Goal: Transaction & Acquisition: Purchase product/service

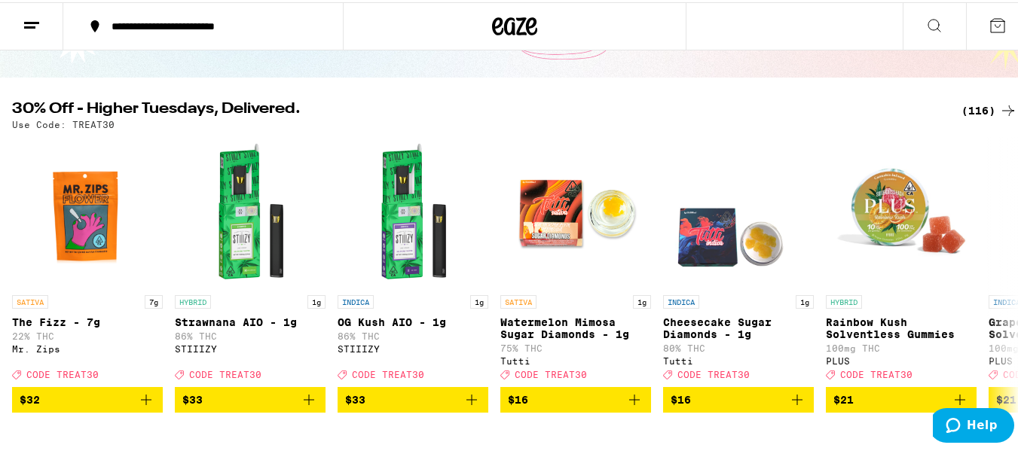
scroll to position [121, 0]
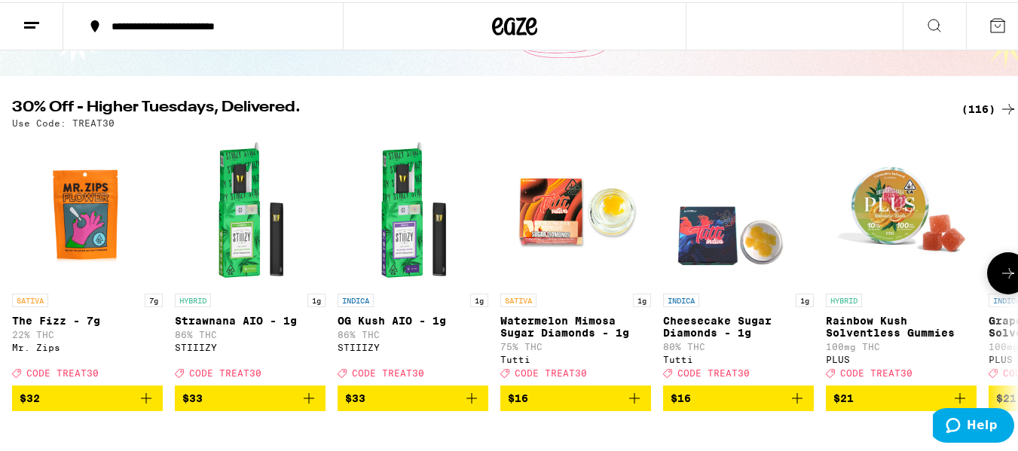
click at [1002, 277] on icon at bounding box center [1008, 271] width 12 height 11
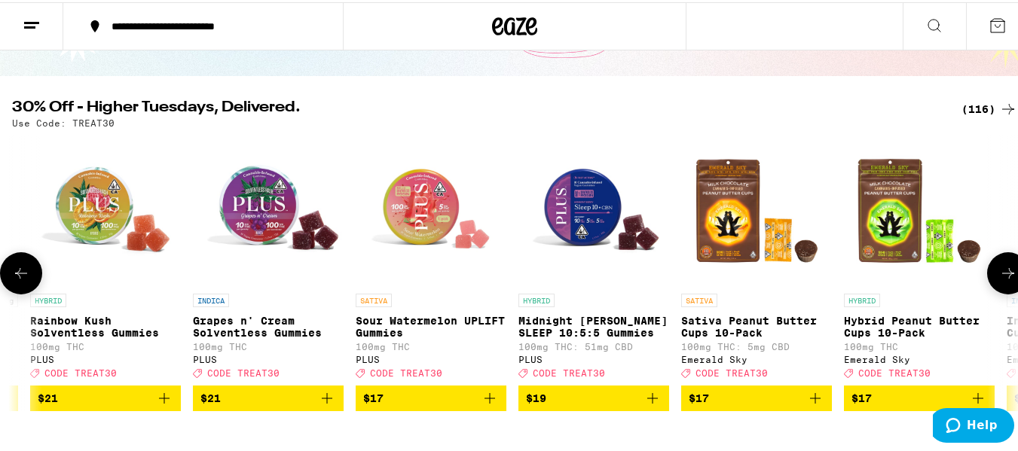
scroll to position [0, 830]
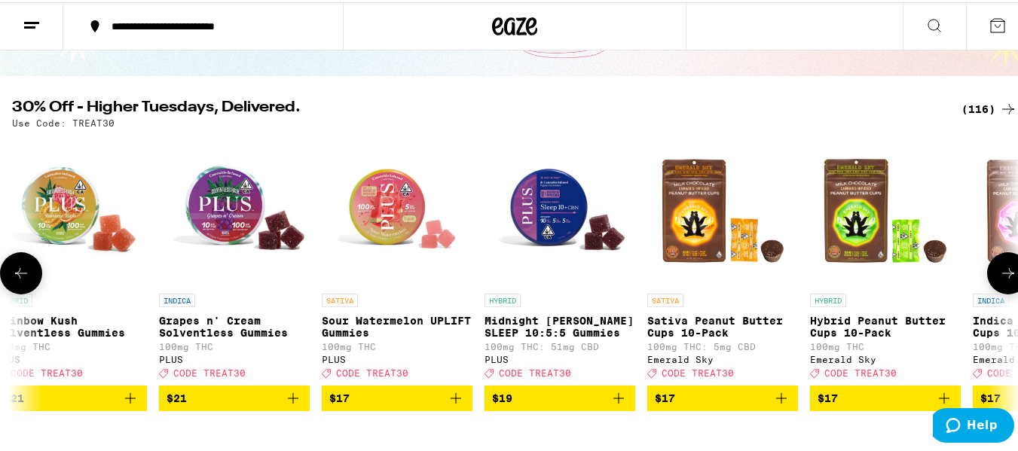
click at [999, 276] on icon at bounding box center [1008, 271] width 18 height 18
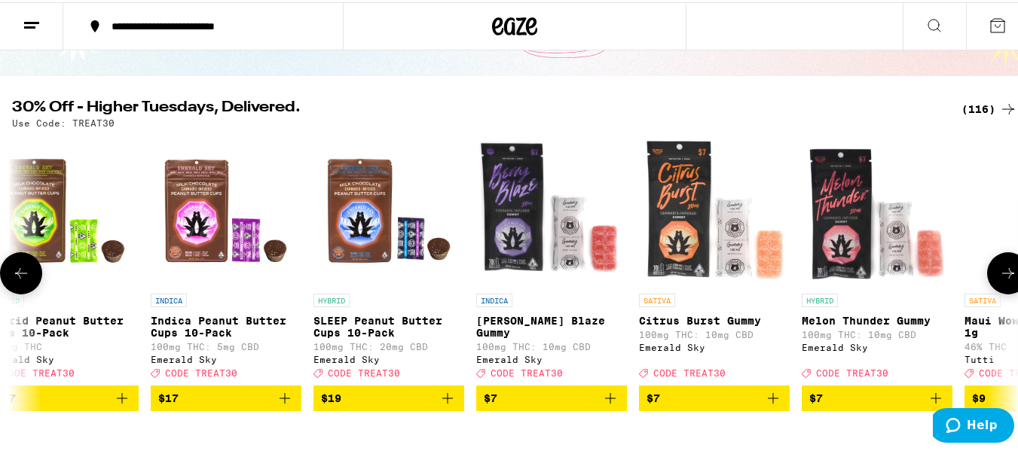
scroll to position [0, 1659]
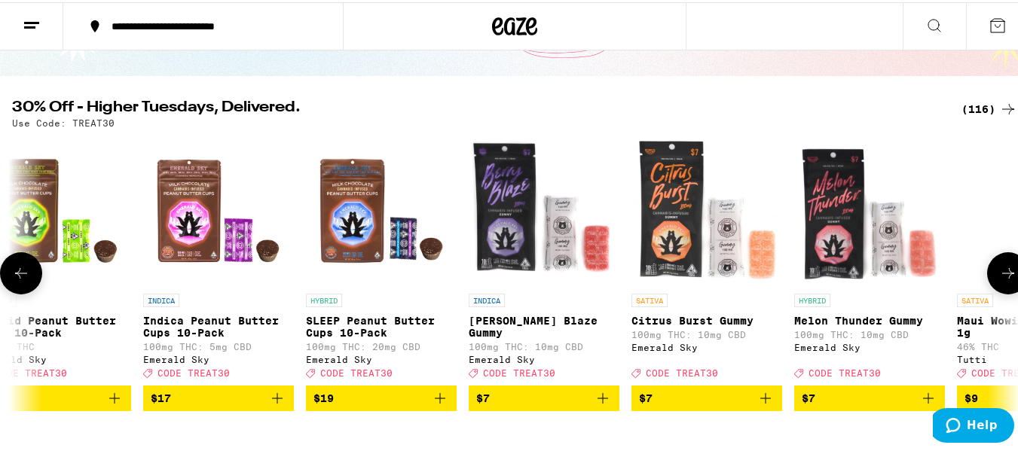
click at [999, 276] on icon at bounding box center [1008, 271] width 18 height 18
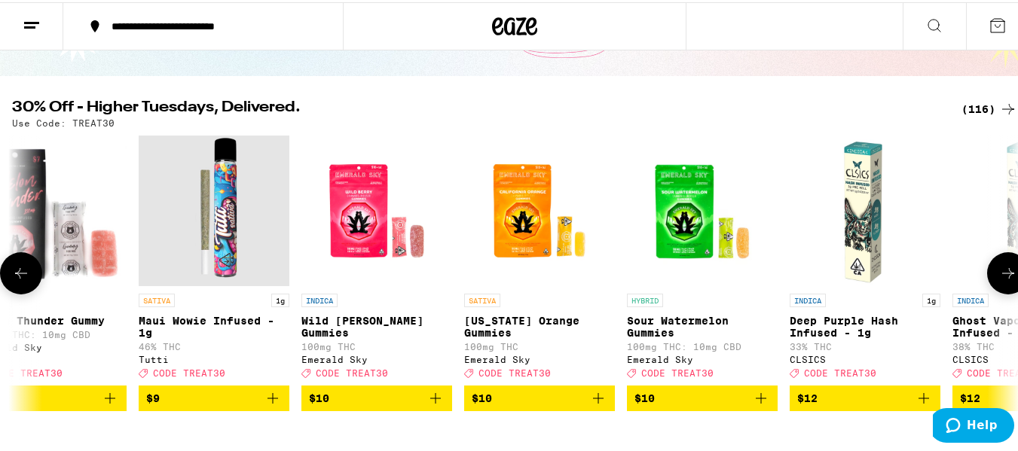
scroll to position [0, 2489]
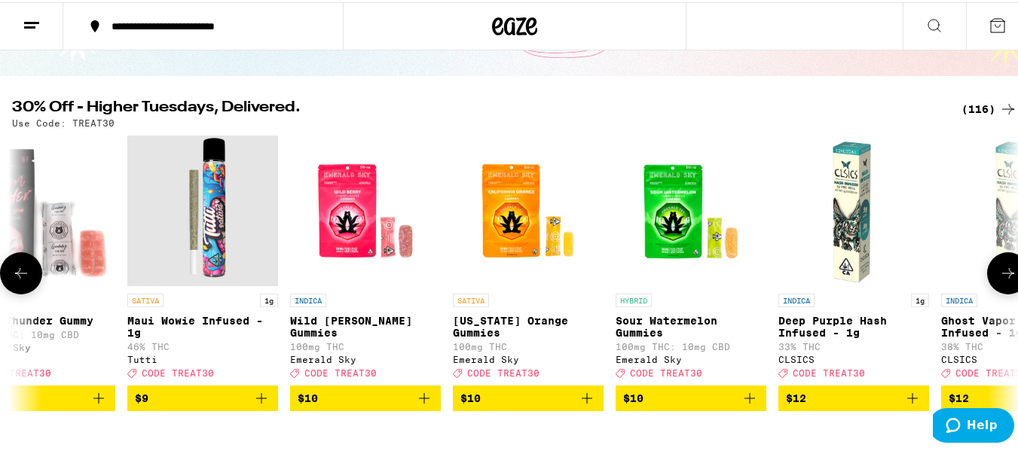
click at [999, 276] on icon at bounding box center [1008, 271] width 18 height 18
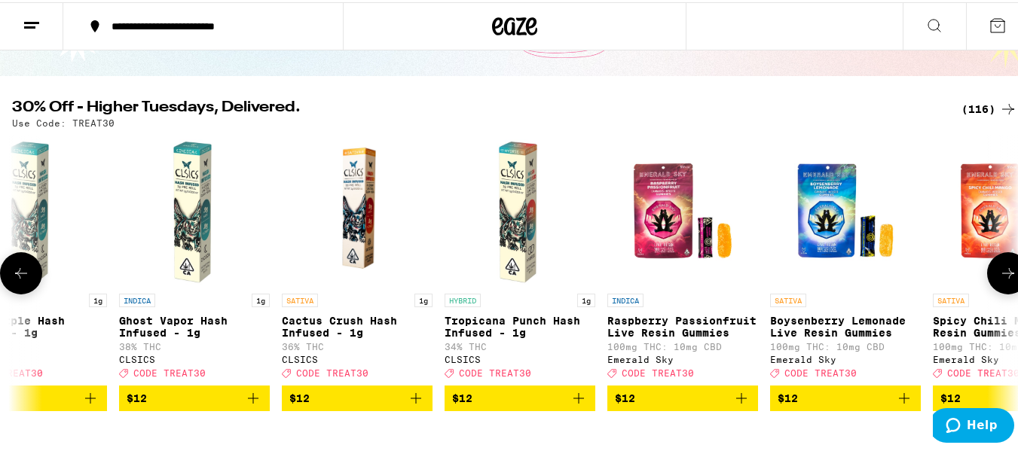
scroll to position [0, 3318]
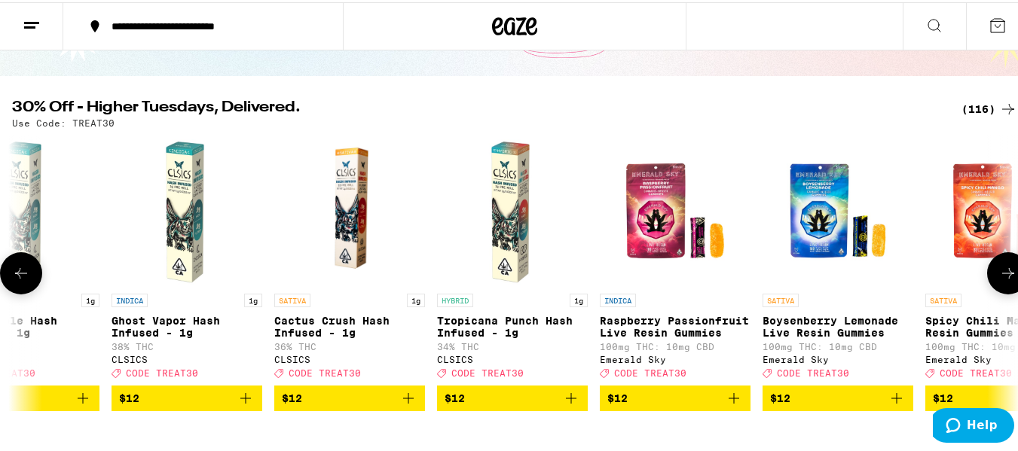
click at [19, 277] on icon at bounding box center [21, 271] width 12 height 11
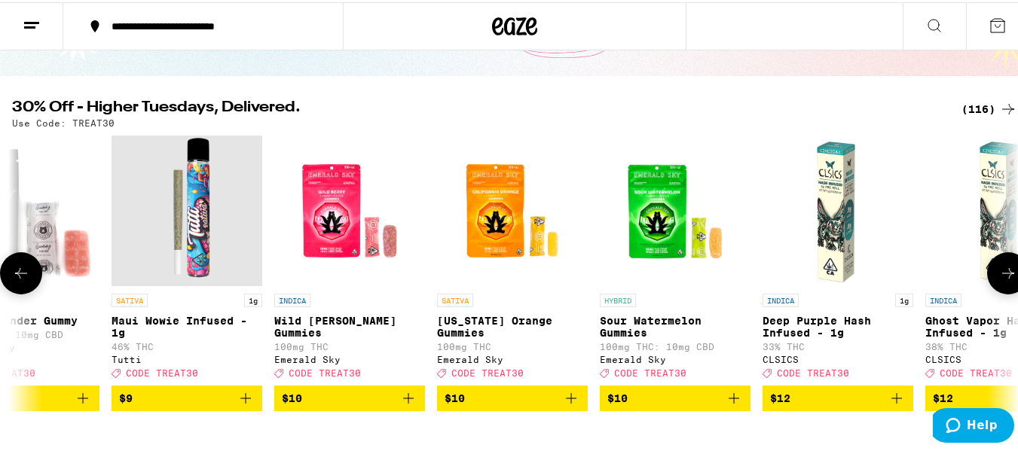
scroll to position [0, 2489]
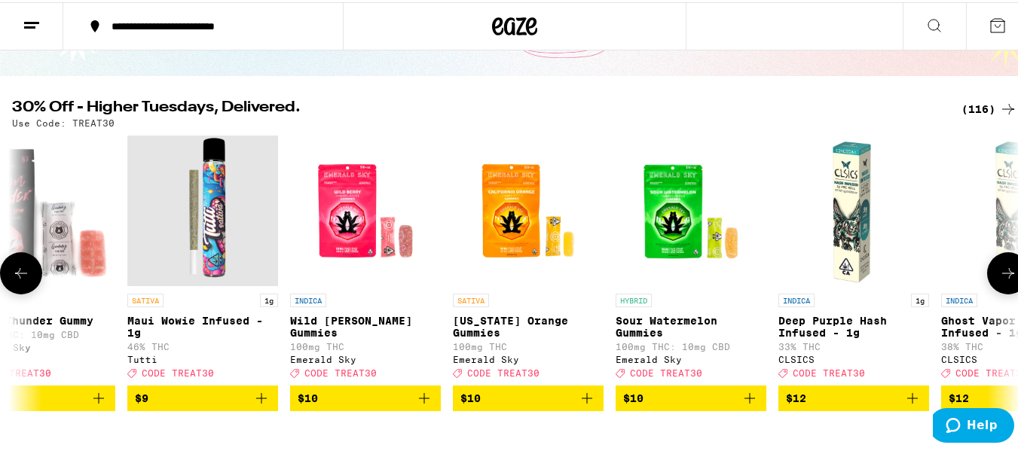
click at [856, 405] on span "$12" at bounding box center [854, 396] width 136 height 18
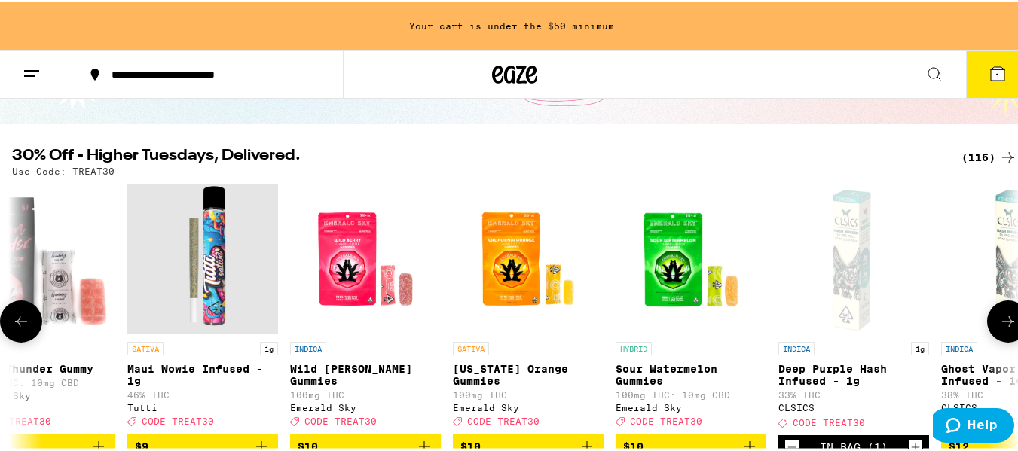
scroll to position [169, 0]
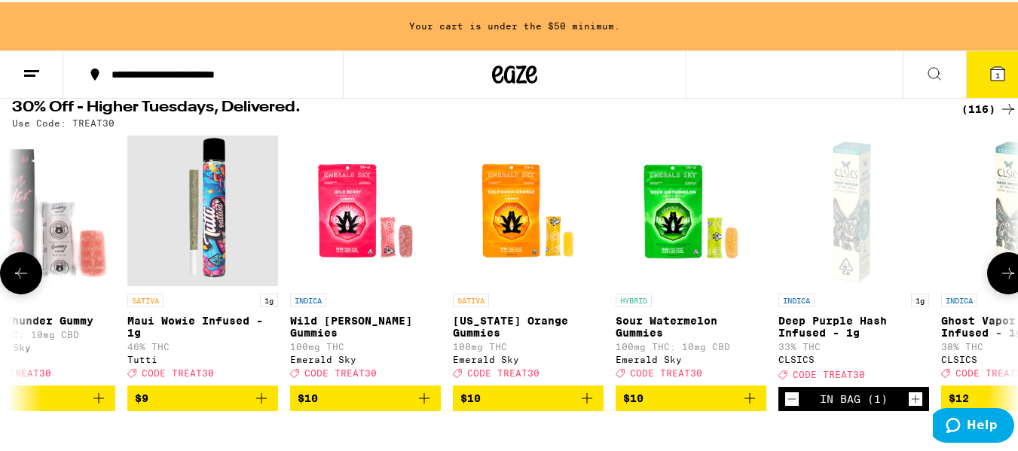
click at [982, 402] on span "$12" at bounding box center [1017, 396] width 136 height 18
click at [1000, 276] on icon at bounding box center [1008, 271] width 18 height 18
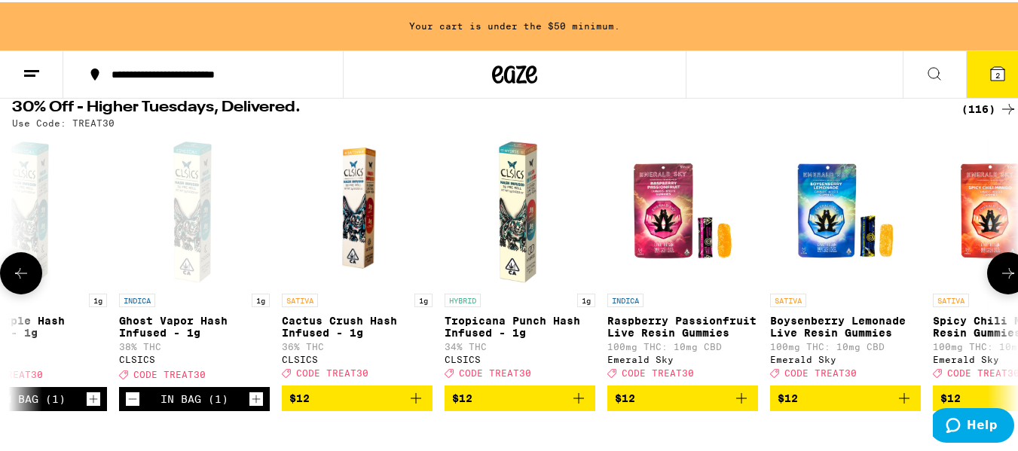
scroll to position [0, 3318]
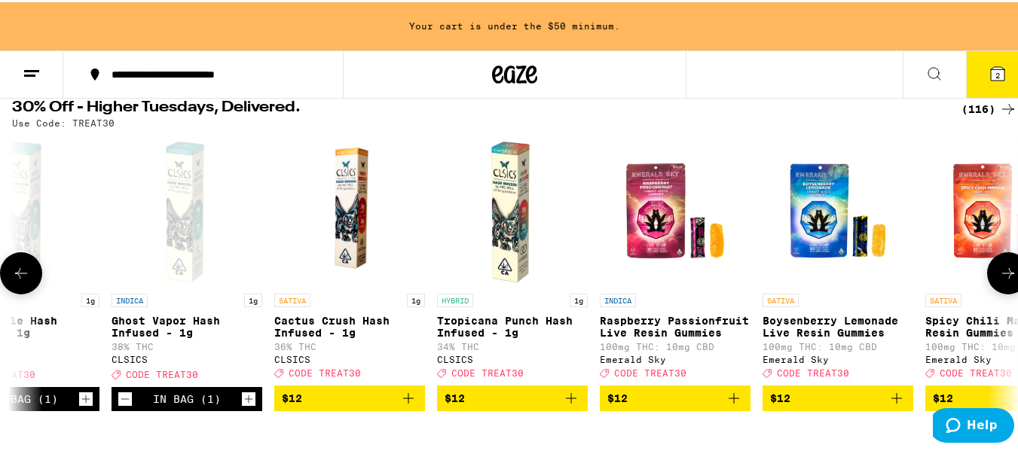
click at [533, 405] on span "$12" at bounding box center [513, 396] width 136 height 18
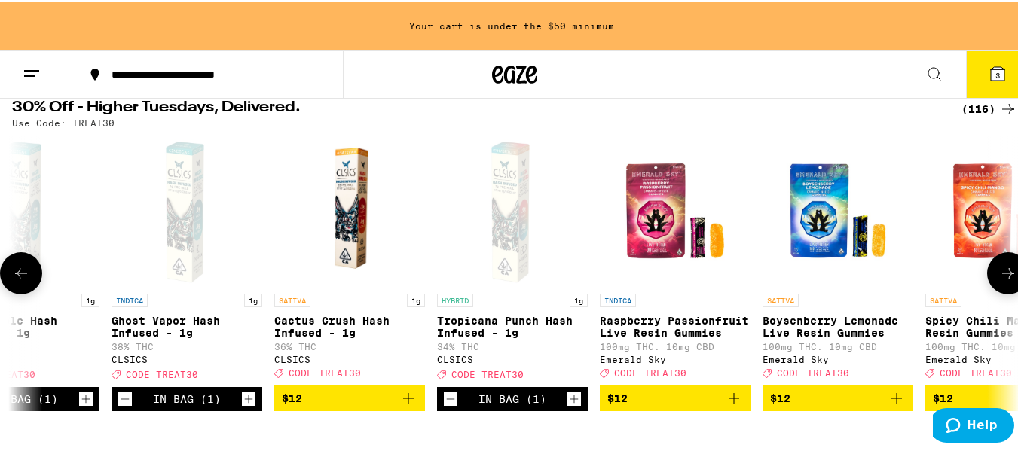
click at [999, 278] on icon at bounding box center [1008, 271] width 18 height 18
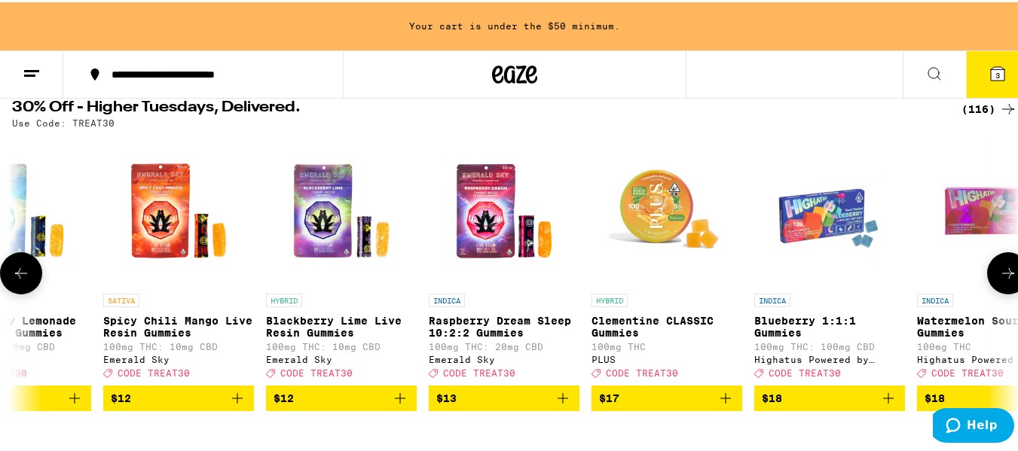
scroll to position [0, 4148]
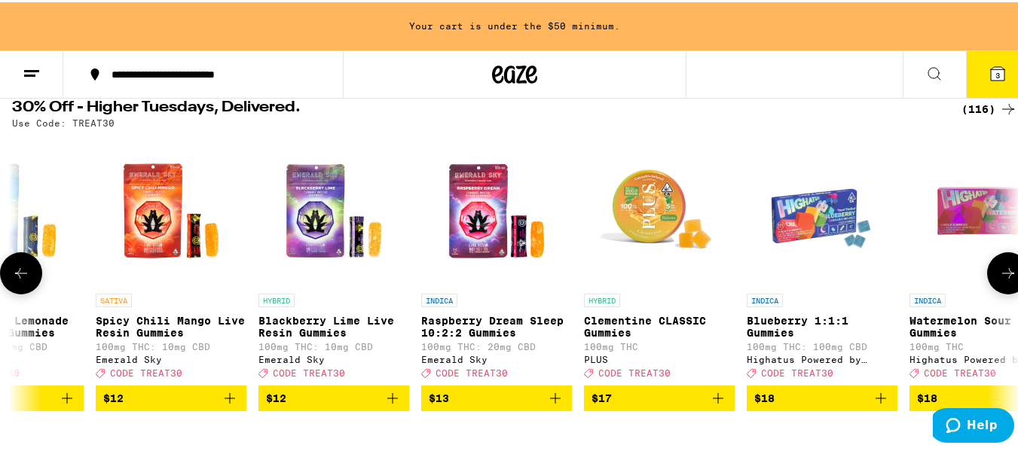
click at [999, 278] on icon at bounding box center [1008, 271] width 18 height 18
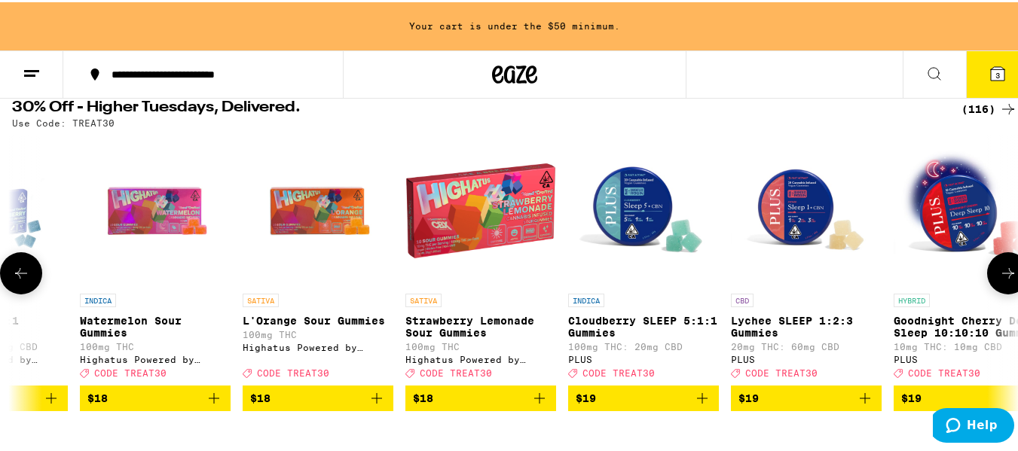
click at [999, 278] on icon at bounding box center [1008, 271] width 18 height 18
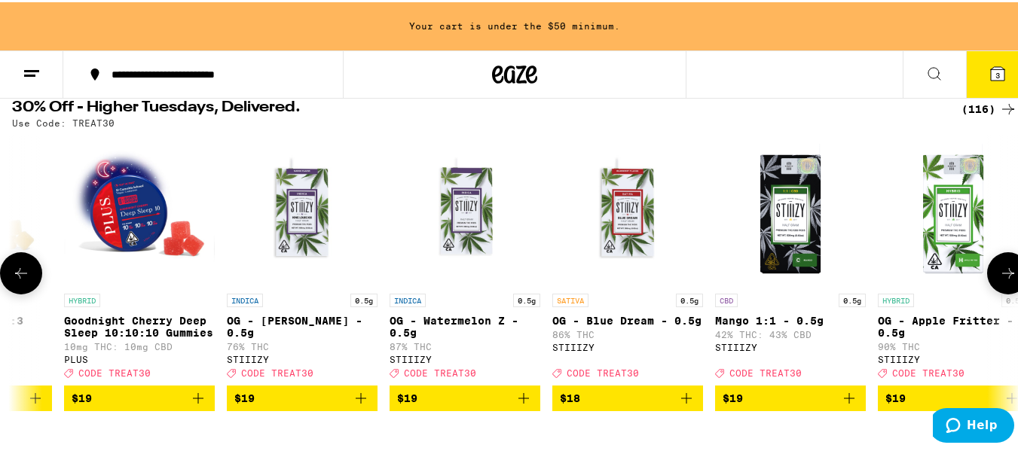
click at [999, 278] on icon at bounding box center [1008, 271] width 18 height 18
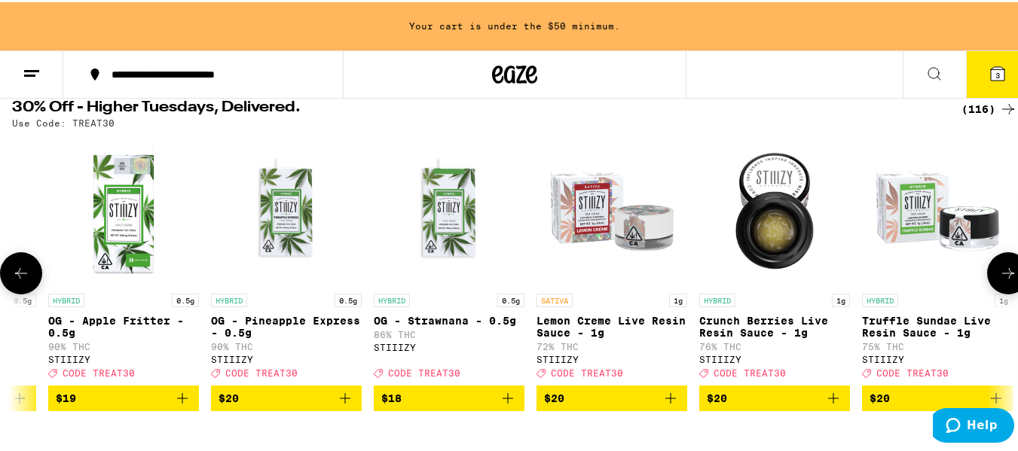
click at [999, 278] on icon at bounding box center [1008, 271] width 18 height 18
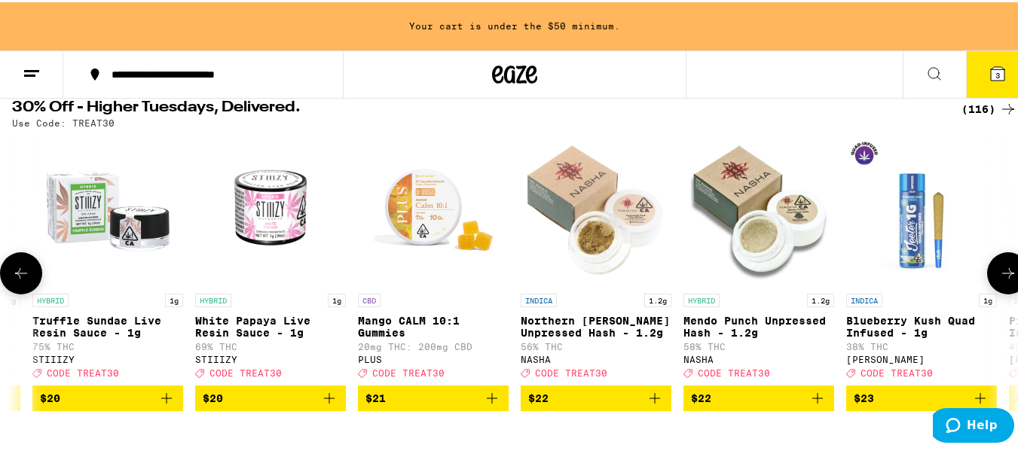
click at [999, 278] on icon at bounding box center [1008, 271] width 18 height 18
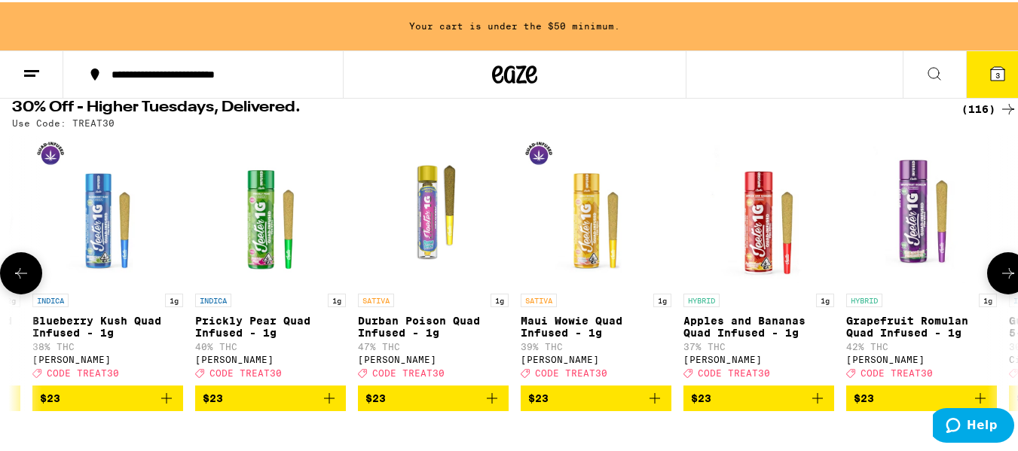
scroll to position [0, 8295]
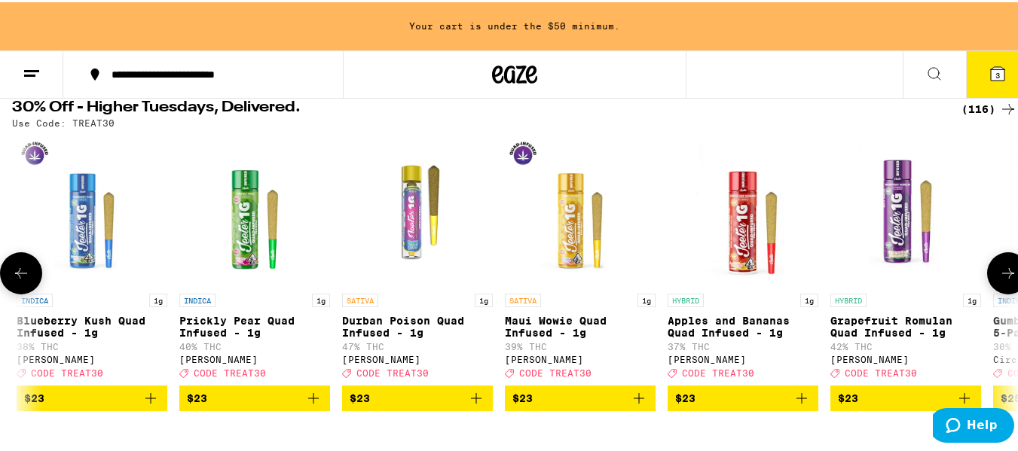
click at [233, 405] on span "$23" at bounding box center [255, 396] width 136 height 18
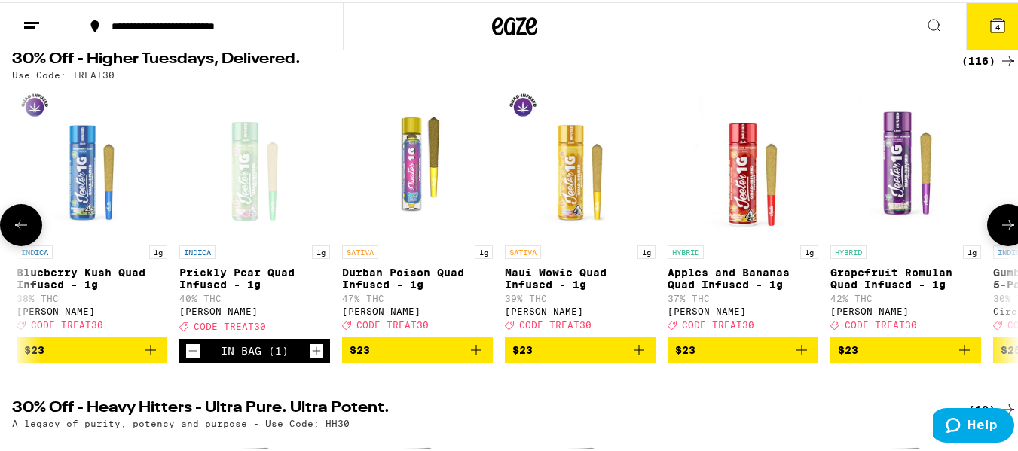
scroll to position [121, 0]
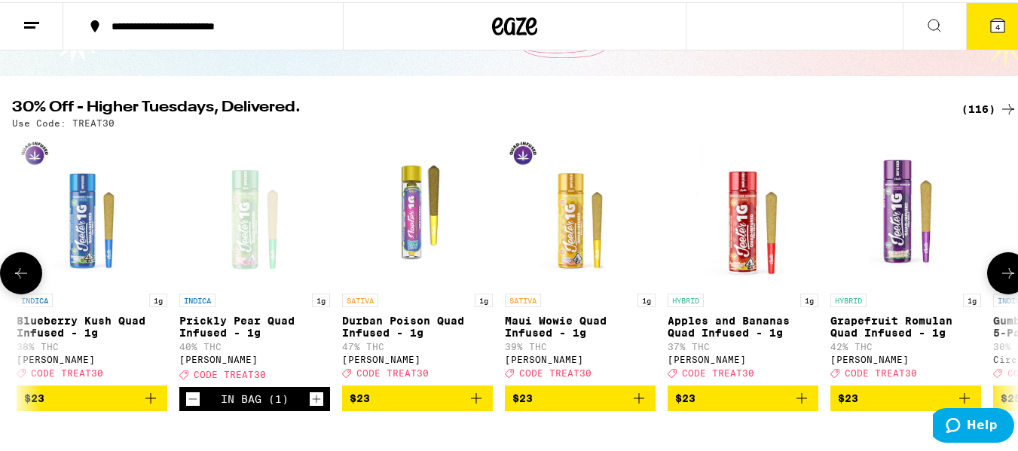
click at [191, 406] on icon "Decrement" at bounding box center [193, 397] width 14 height 18
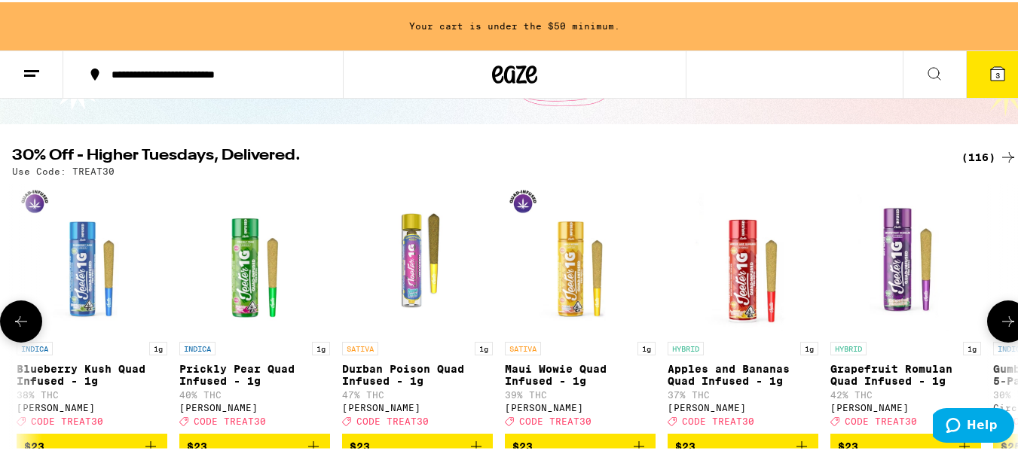
scroll to position [169, 0]
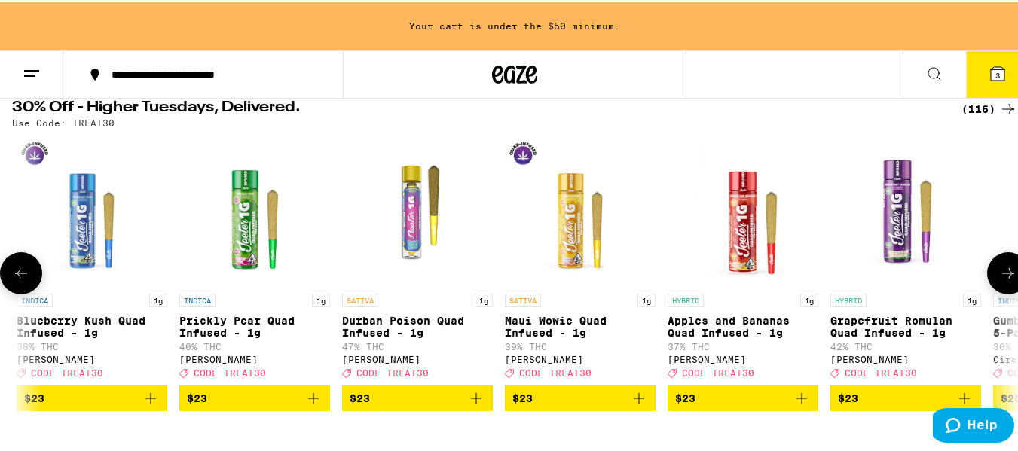
click at [871, 405] on span "$23" at bounding box center [906, 396] width 136 height 18
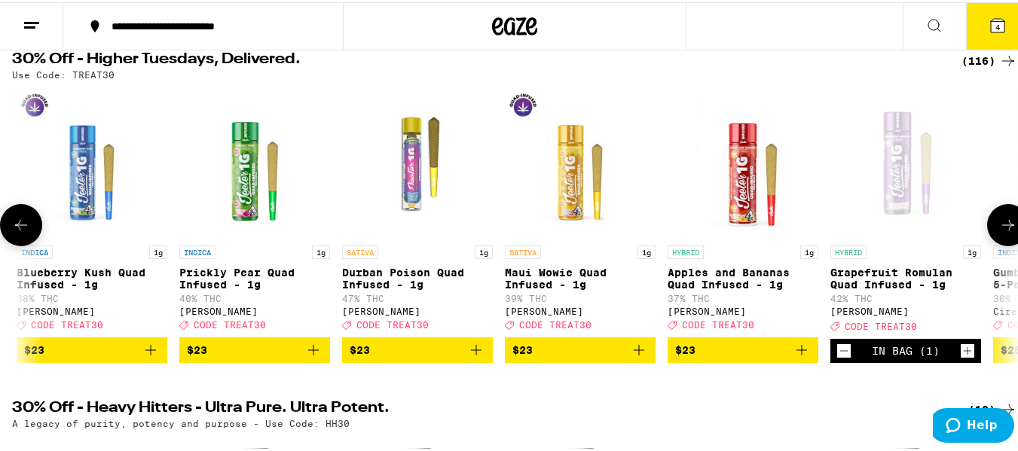
scroll to position [121, 0]
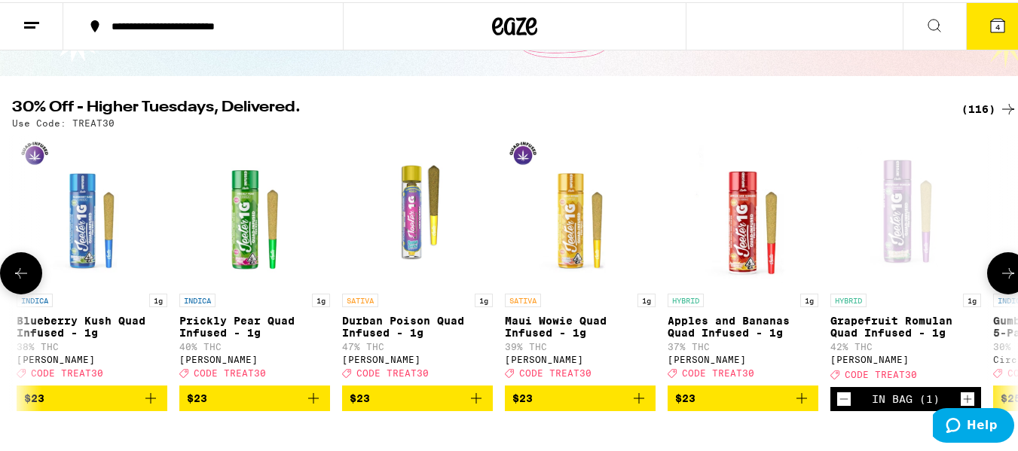
click at [1002, 277] on icon at bounding box center [1008, 271] width 12 height 11
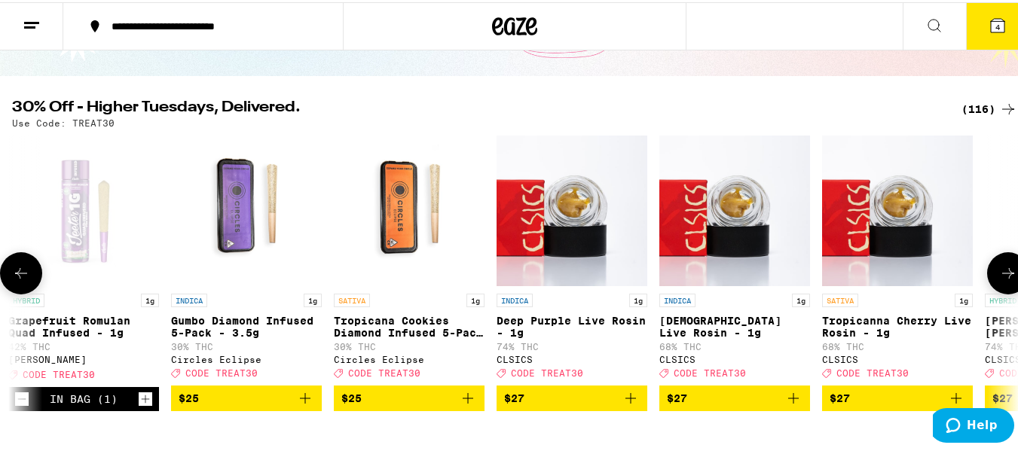
scroll to position [0, 9125]
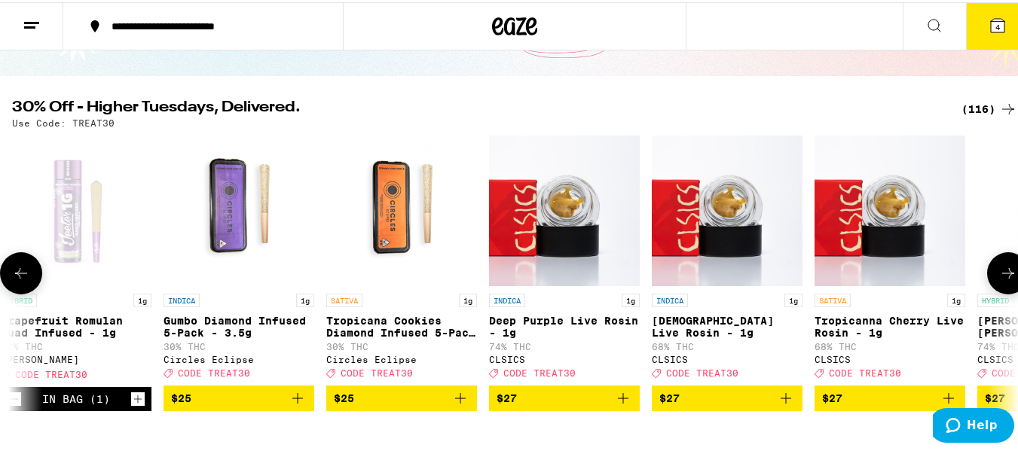
click at [999, 277] on icon at bounding box center [1008, 271] width 18 height 18
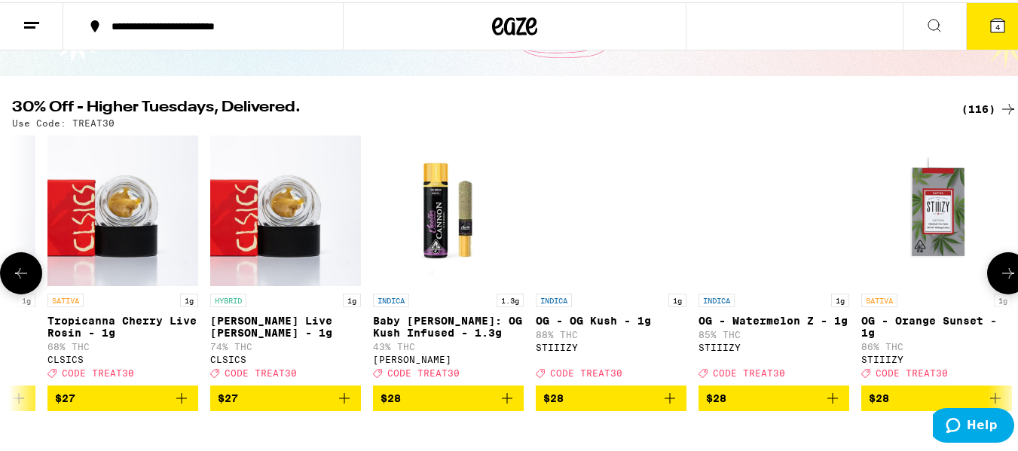
scroll to position [0, 9954]
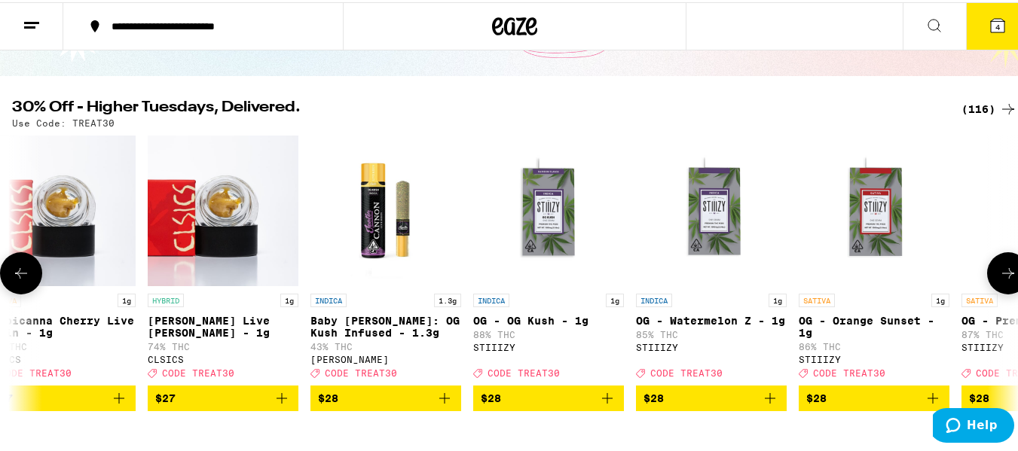
click at [999, 277] on icon at bounding box center [1008, 271] width 18 height 18
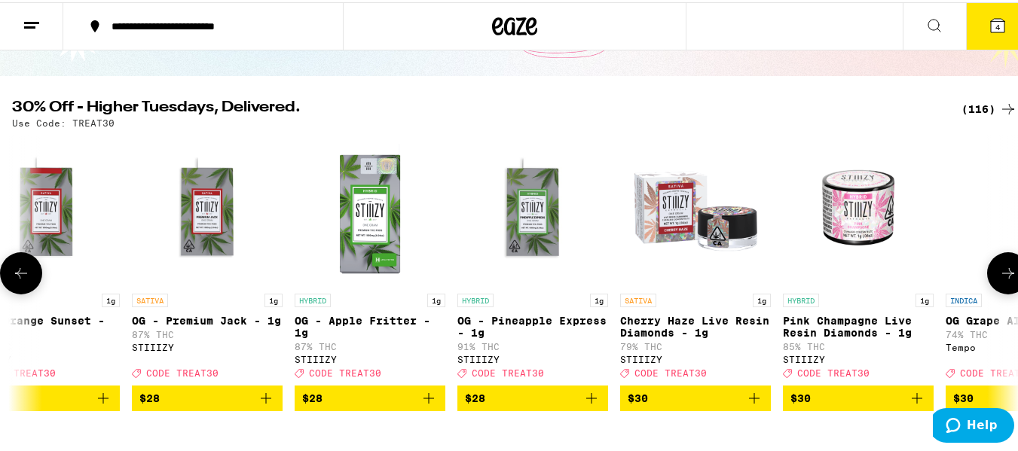
click at [999, 277] on icon at bounding box center [1008, 271] width 18 height 18
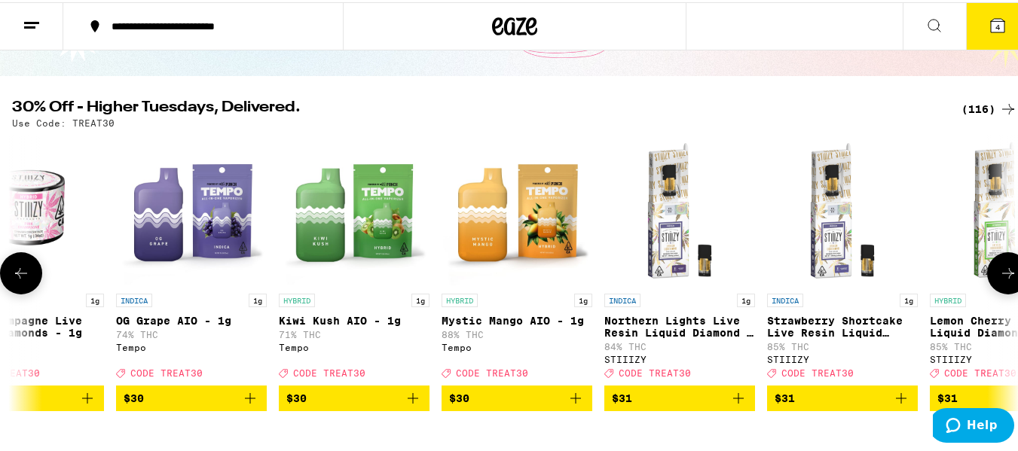
click at [999, 277] on icon at bounding box center [1008, 271] width 18 height 18
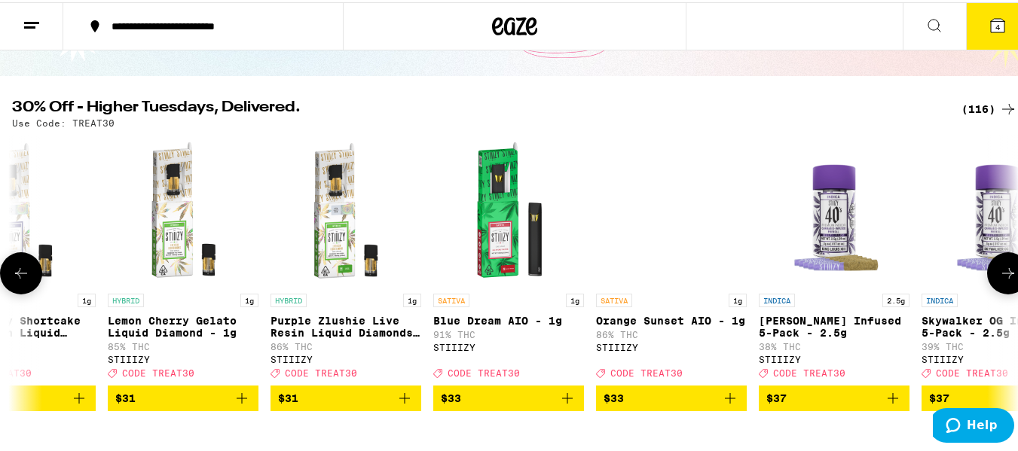
scroll to position [0, 12443]
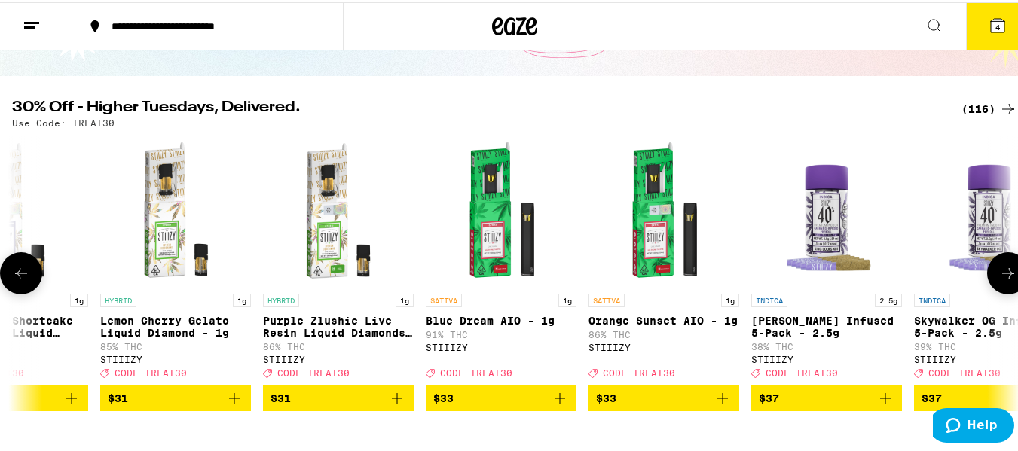
click at [946, 402] on span "$37" at bounding box center [989, 396] width 136 height 18
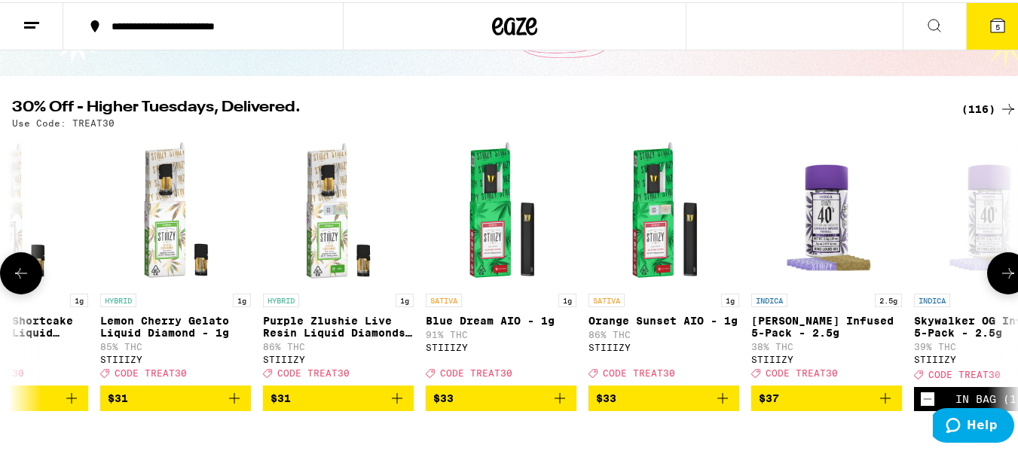
click at [999, 277] on icon at bounding box center [1008, 271] width 18 height 18
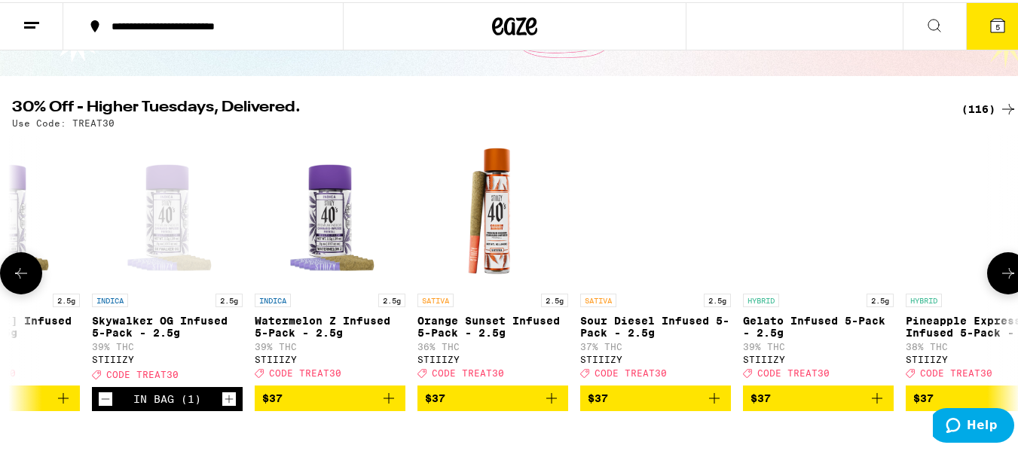
scroll to position [0, 13272]
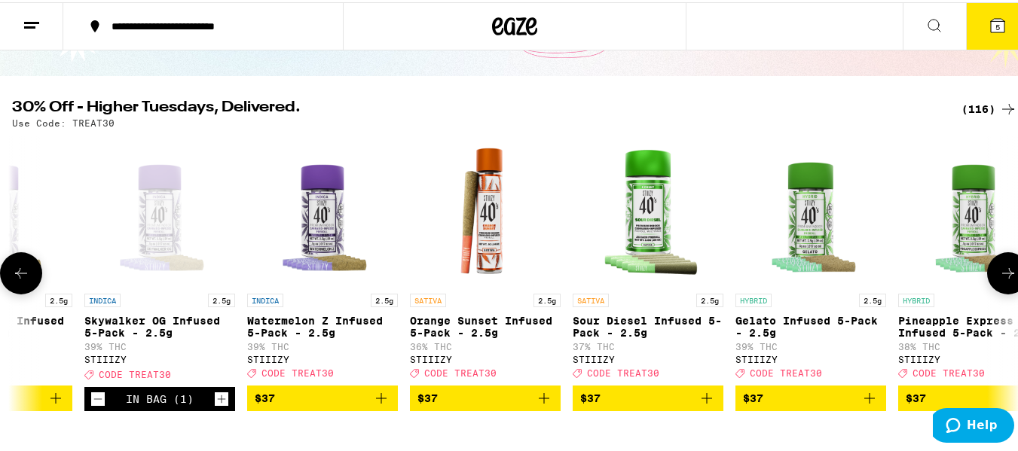
click at [914, 402] on span "$37" at bounding box center [916, 396] width 20 height 12
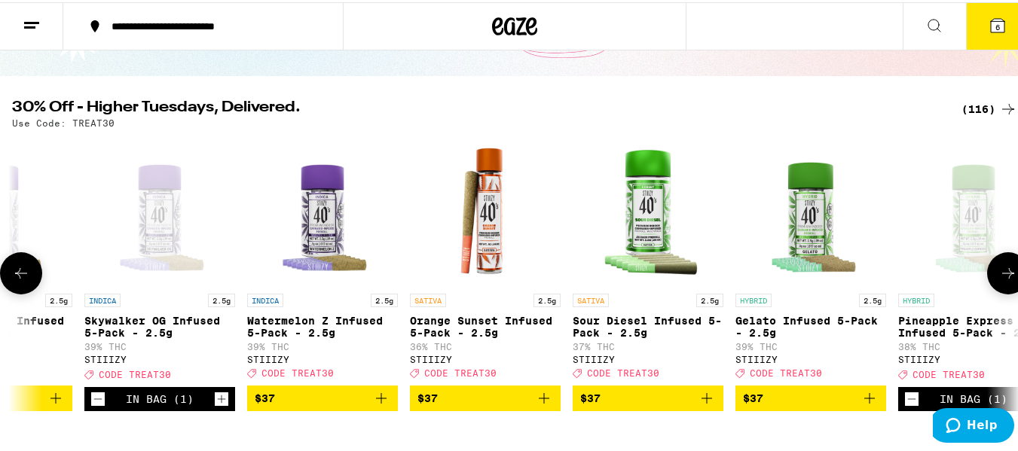
click at [999, 275] on icon at bounding box center [1008, 271] width 18 height 18
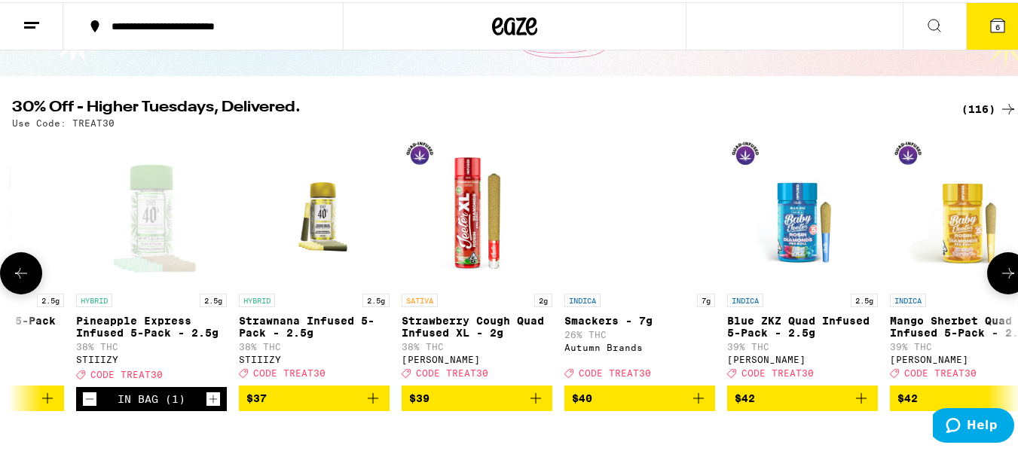
scroll to position [0, 14102]
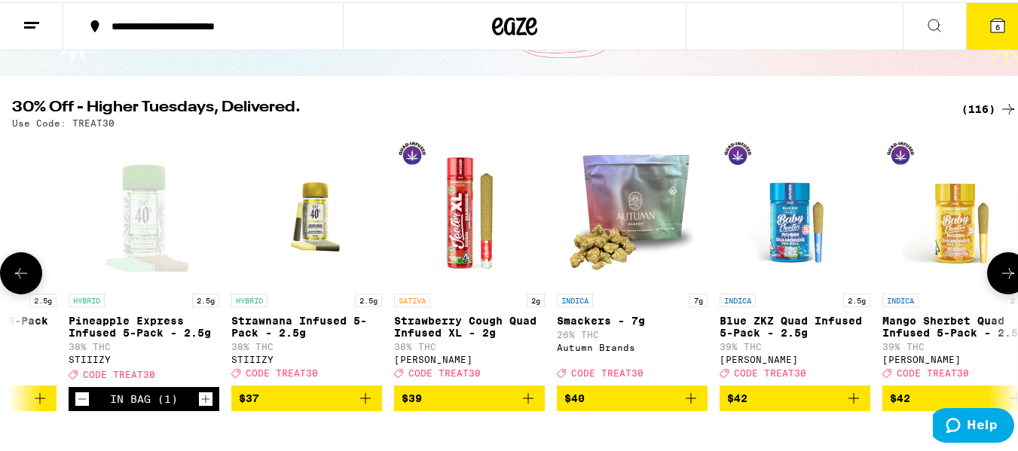
click at [1002, 277] on icon at bounding box center [1008, 271] width 12 height 11
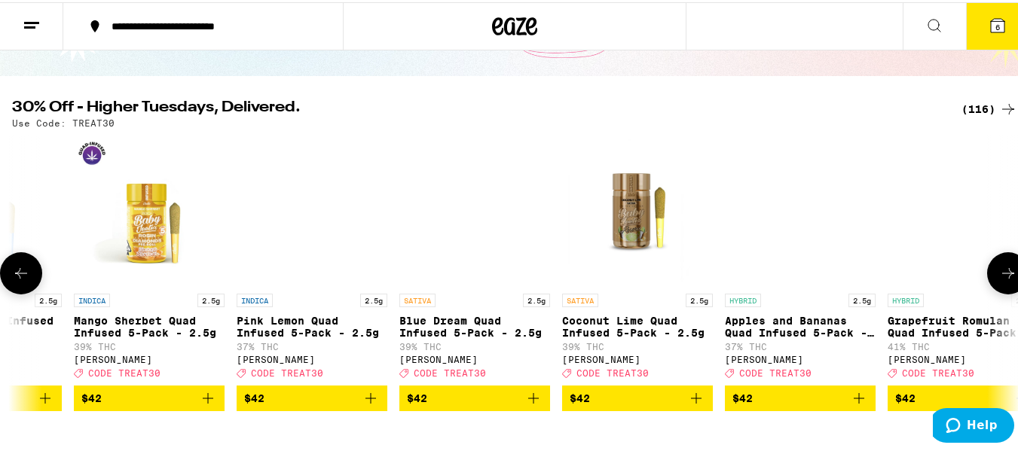
scroll to position [0, 14931]
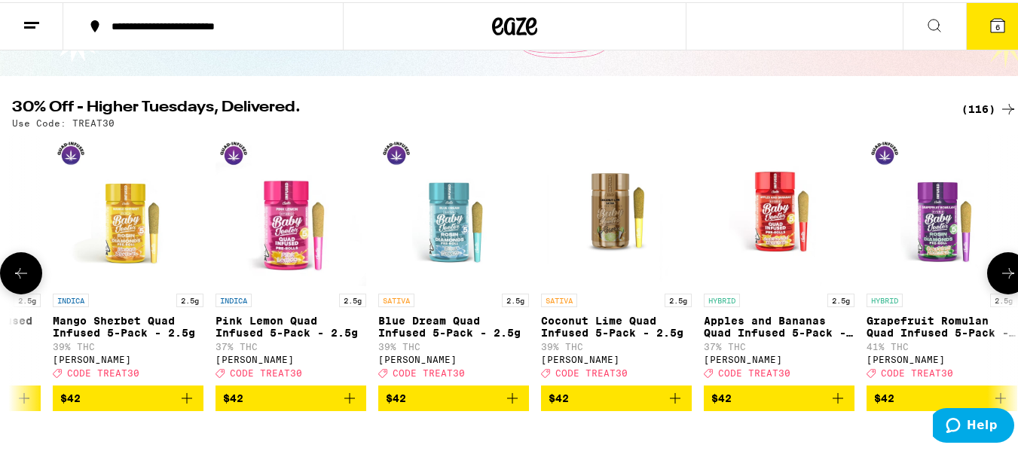
click at [999, 277] on icon at bounding box center [1008, 271] width 18 height 18
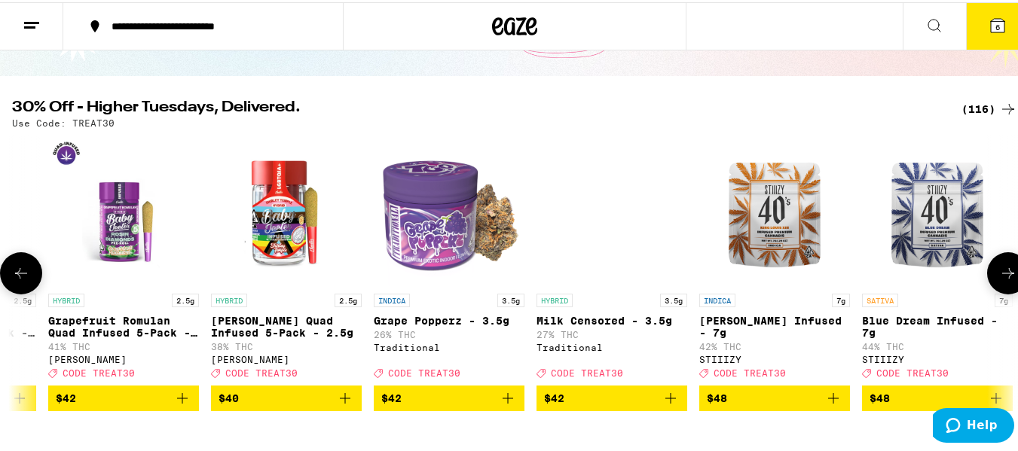
scroll to position [0, 15761]
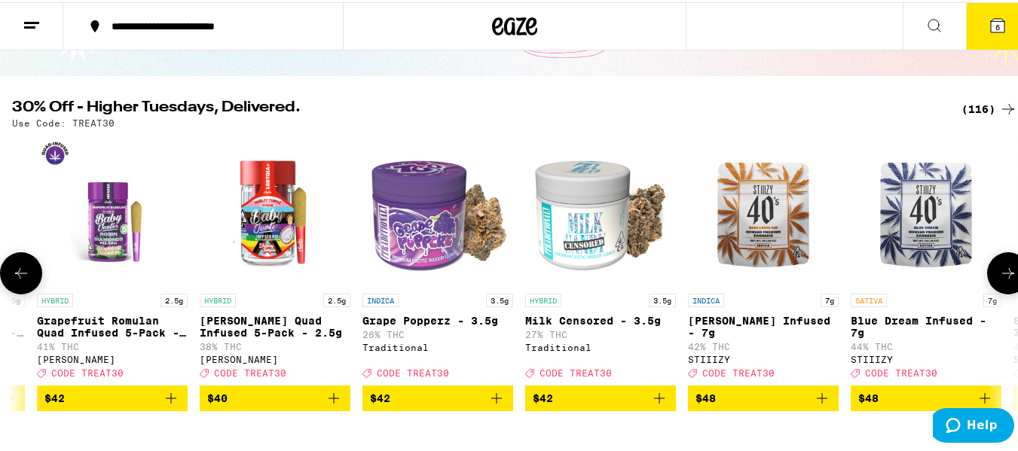
click at [999, 276] on icon at bounding box center [1008, 271] width 18 height 18
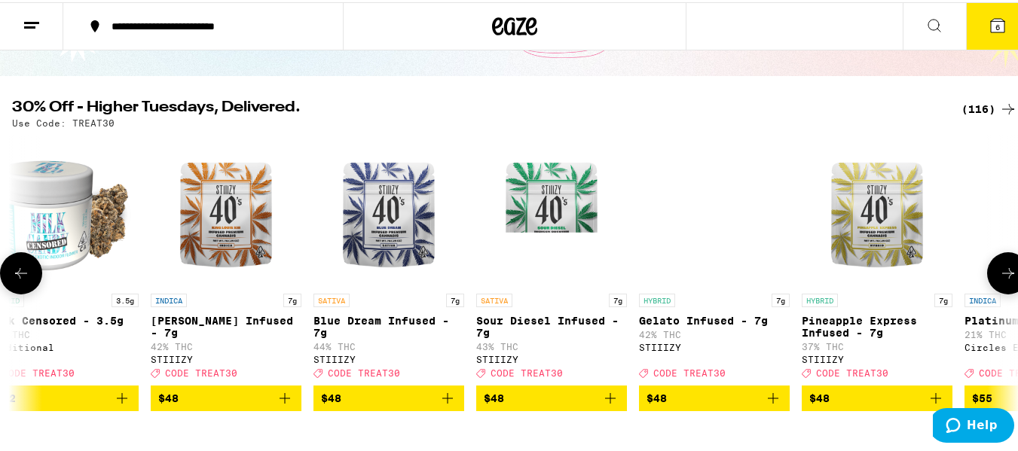
scroll to position [0, 16297]
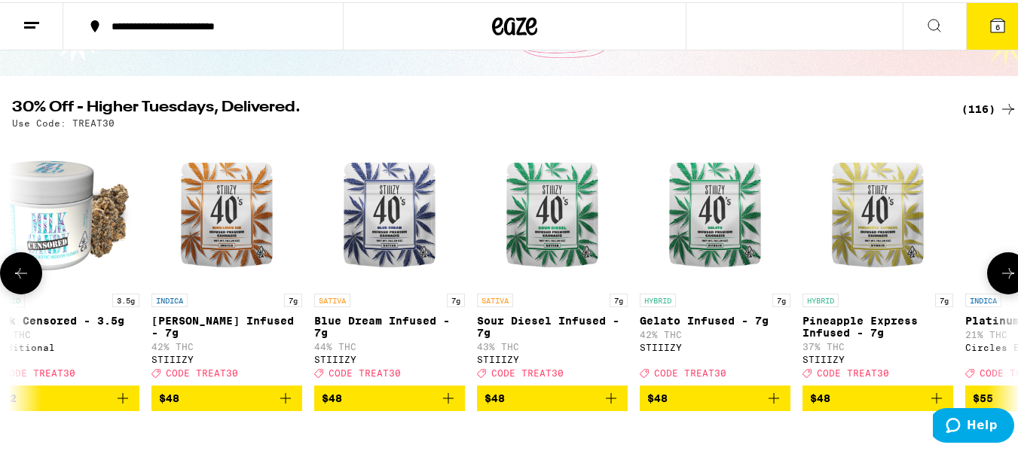
click at [228, 405] on span "$48" at bounding box center [227, 396] width 136 height 18
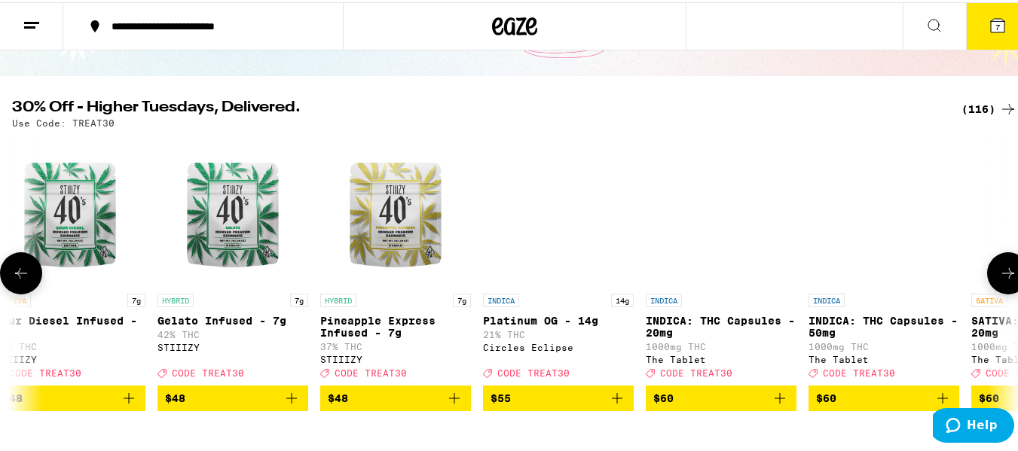
scroll to position [0, 16781]
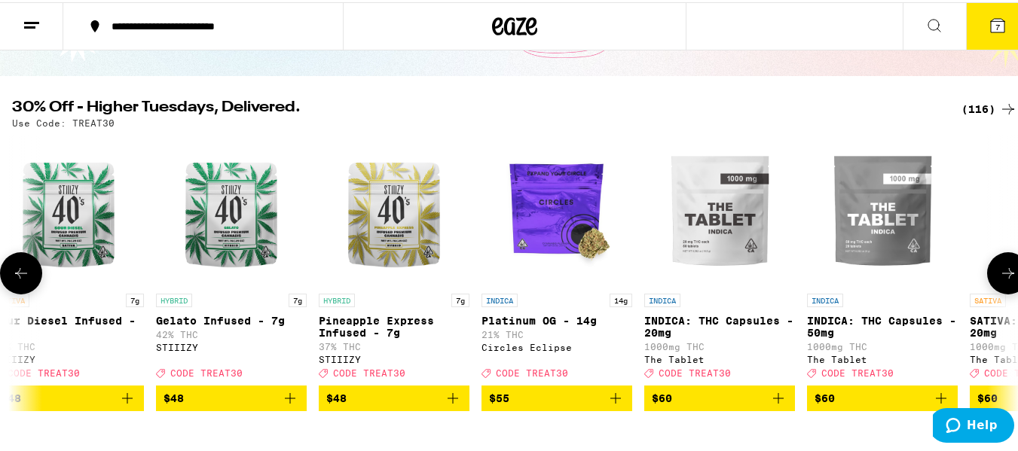
click at [999, 280] on icon at bounding box center [1008, 271] width 18 height 18
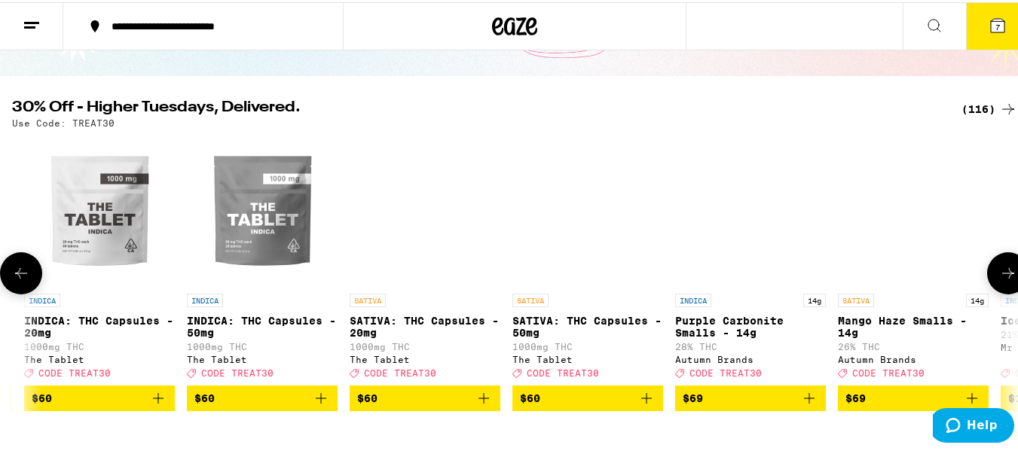
scroll to position [0, 17400]
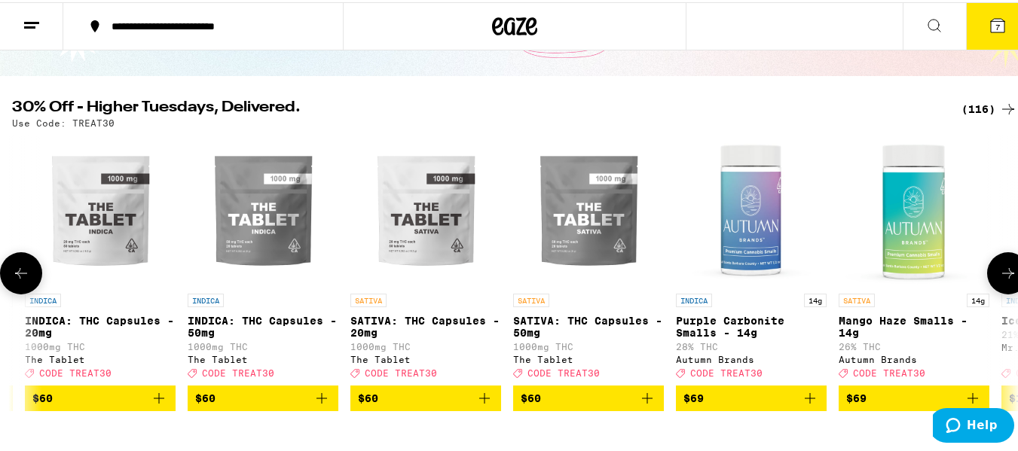
click at [262, 226] on img "Open page for INDICA: THC Capsules - 50mg from The Tablet" at bounding box center [263, 208] width 151 height 151
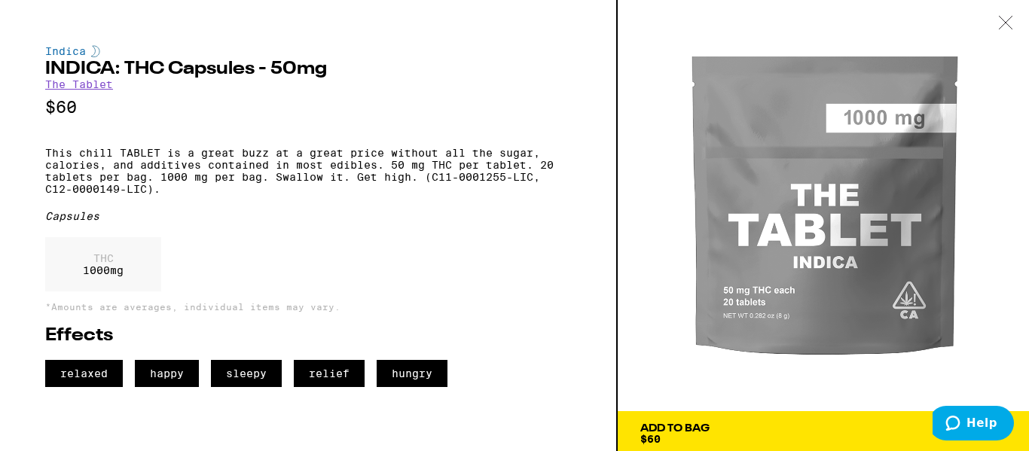
click at [670, 425] on div "Add To Bag" at bounding box center [674, 428] width 69 height 11
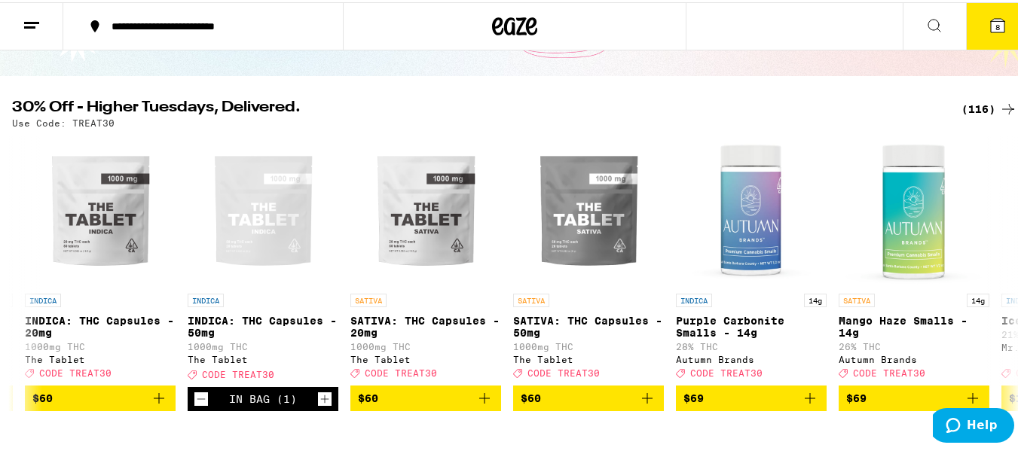
click at [995, 27] on span "8" at bounding box center [997, 24] width 5 height 9
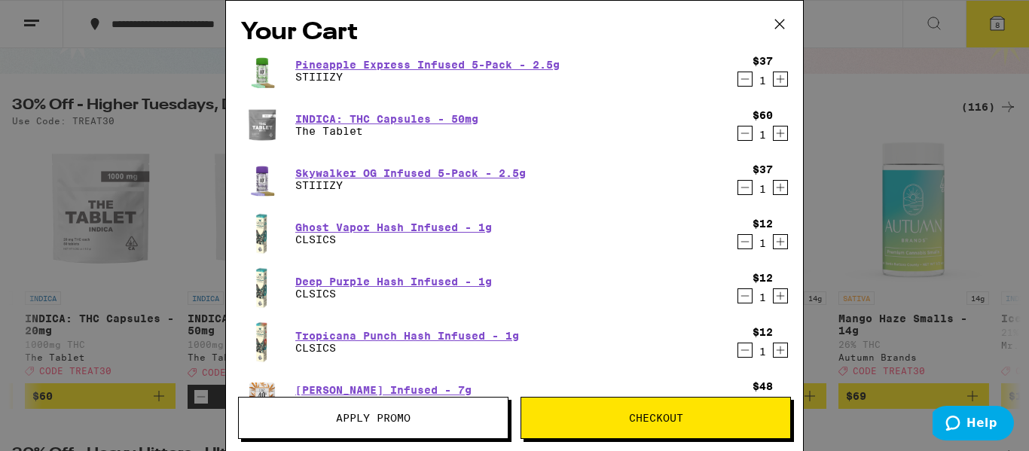
click at [349, 417] on span "Apply Promo" at bounding box center [373, 418] width 75 height 11
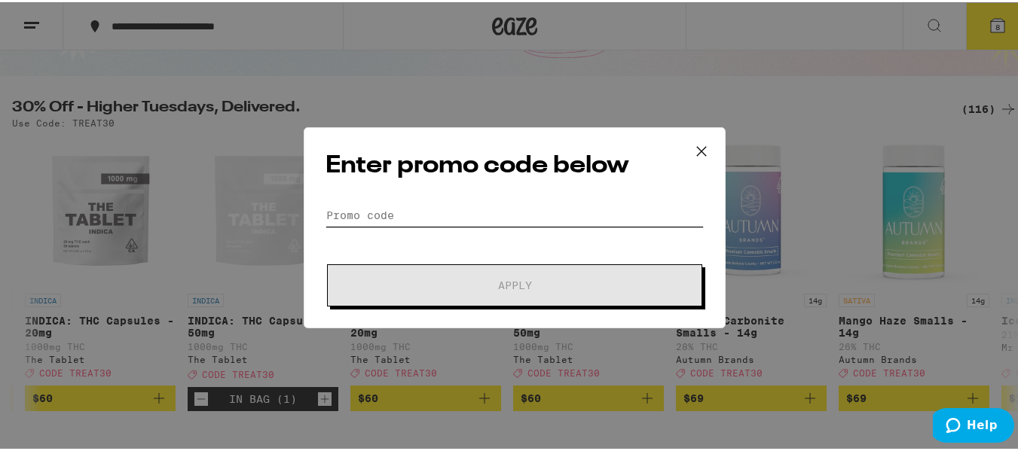
click at [343, 212] on input "Promo Code" at bounding box center [514, 213] width 378 height 23
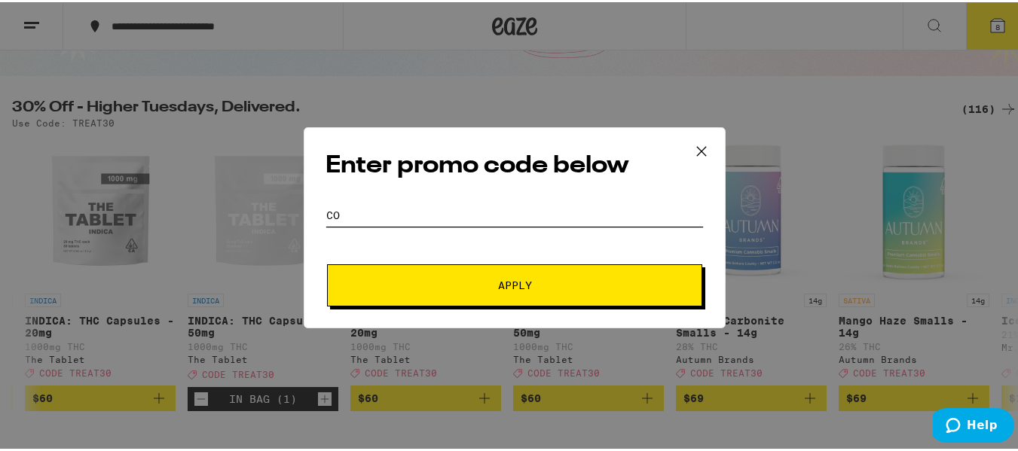
type input "C"
type input "TREAT30"
click at [473, 286] on span "Apply" at bounding box center [514, 283] width 271 height 11
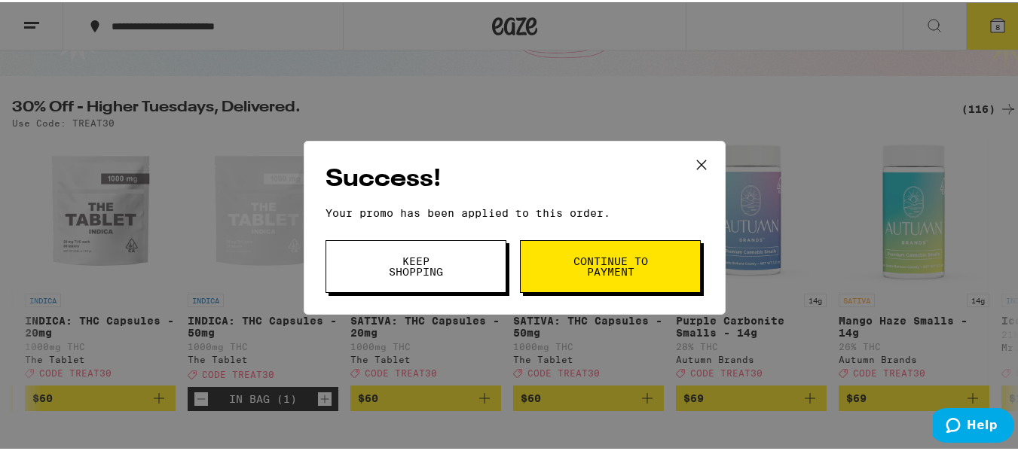
click at [594, 270] on span "Continue to payment" at bounding box center [610, 264] width 77 height 21
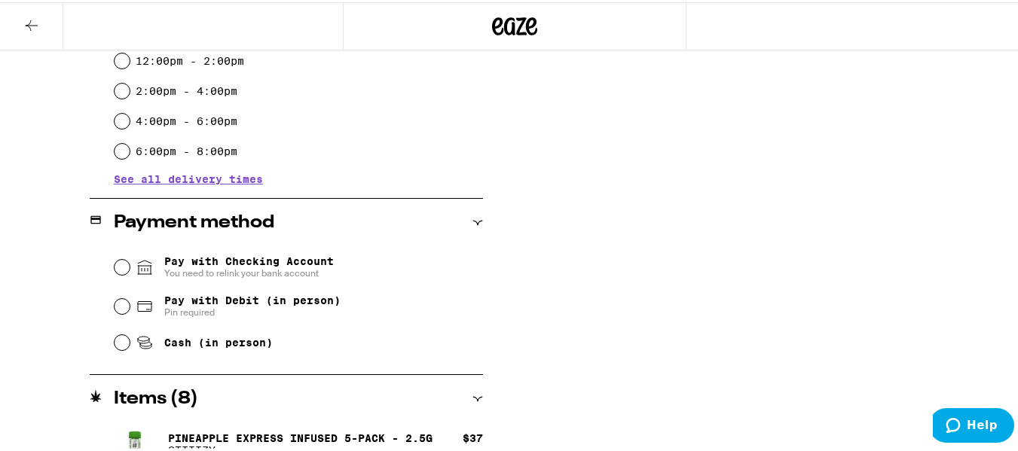
scroll to position [503, 0]
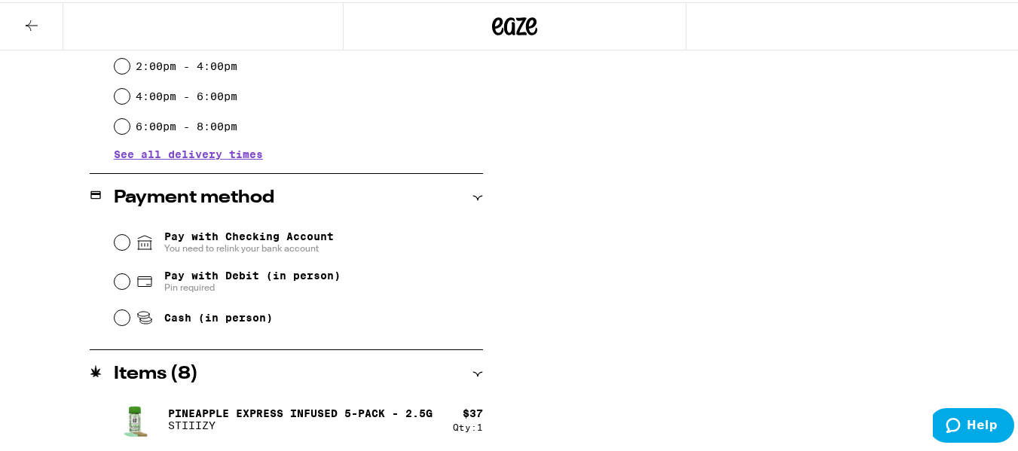
click at [102, 280] on div "Pay with Checking Account You need to relink your bank account Pay with Debit (…" at bounding box center [286, 276] width 393 height 112
click at [115, 287] on input "Pay with Debit (in person) Pin required" at bounding box center [122, 279] width 15 height 15
radio input "true"
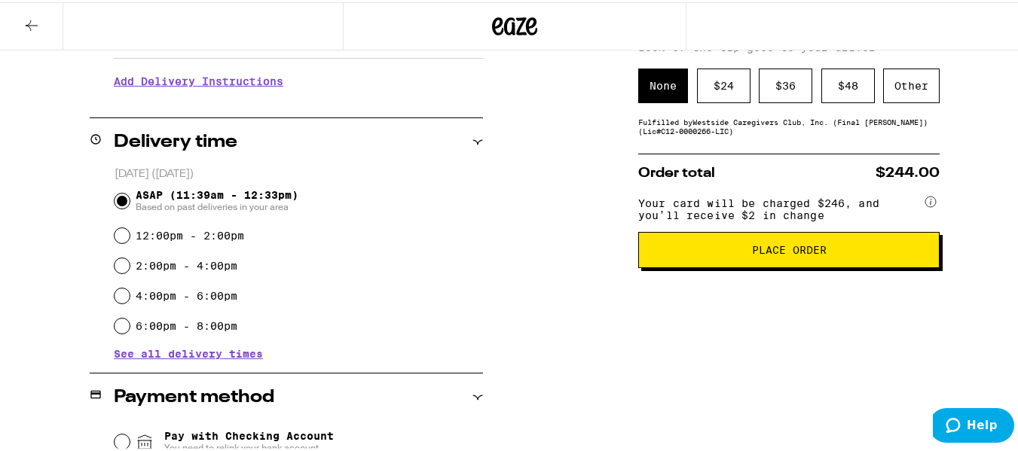
scroll to position [298, 0]
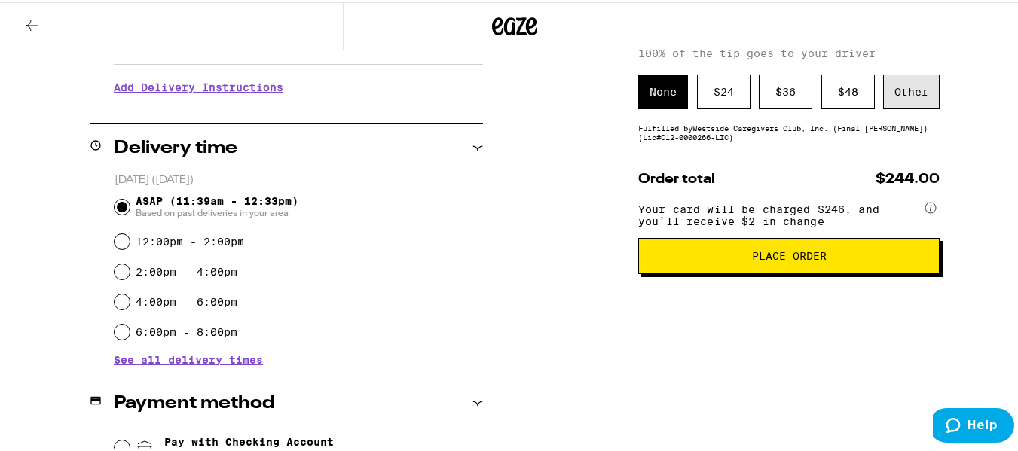
click at [908, 93] on div "Other" at bounding box center [911, 89] width 57 height 35
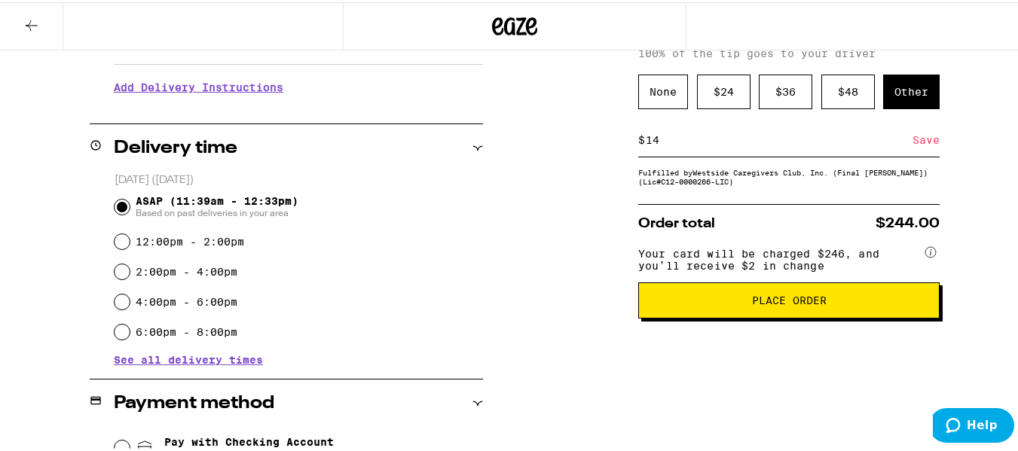
type input "14"
click at [922, 147] on div "Save" at bounding box center [925, 137] width 27 height 33
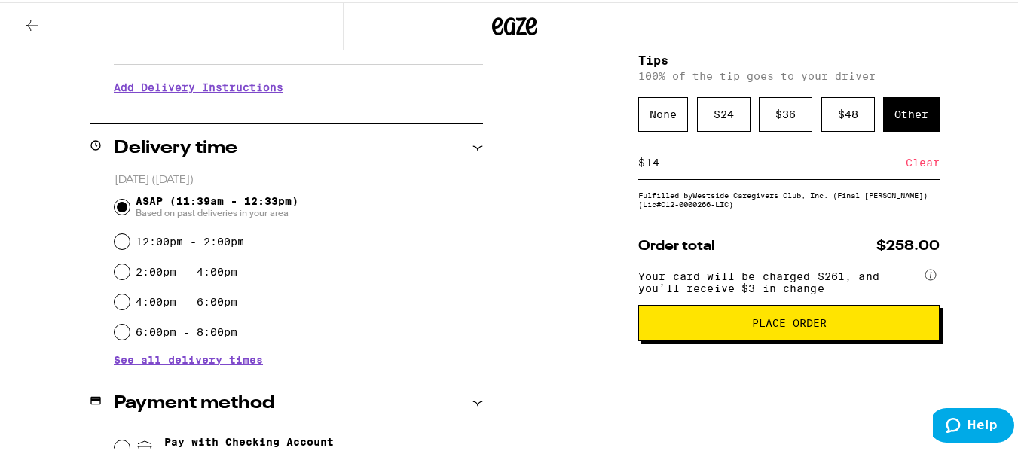
click at [779, 326] on span "Place Order" at bounding box center [789, 321] width 75 height 11
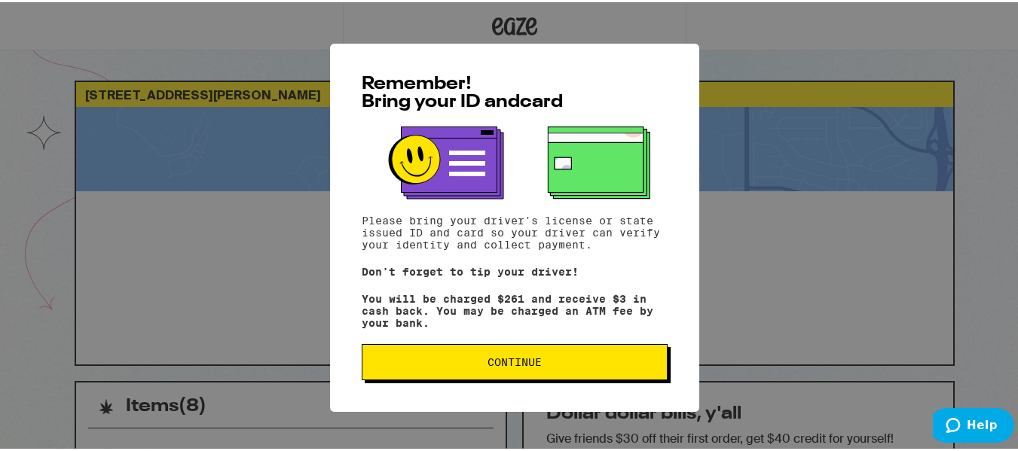
click at [513, 365] on span "Continue" at bounding box center [514, 360] width 54 height 11
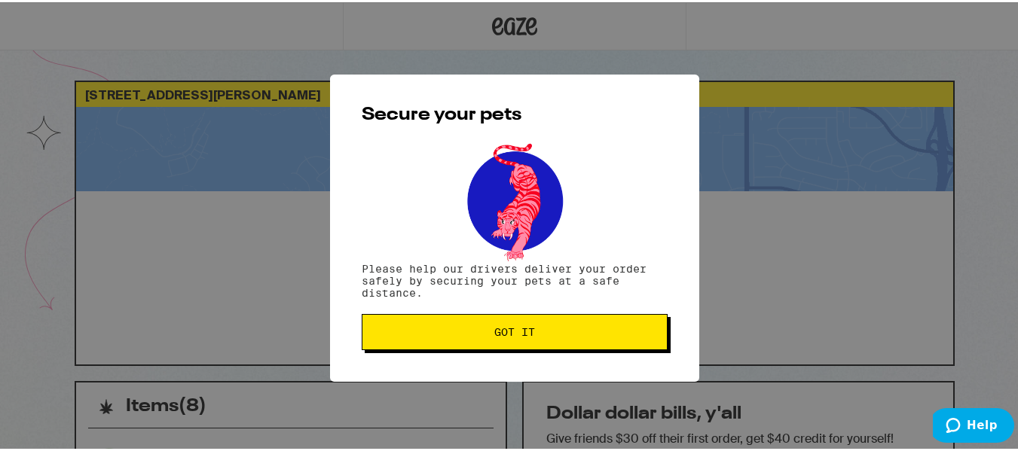
click at [487, 321] on button "Got it" at bounding box center [515, 330] width 306 height 36
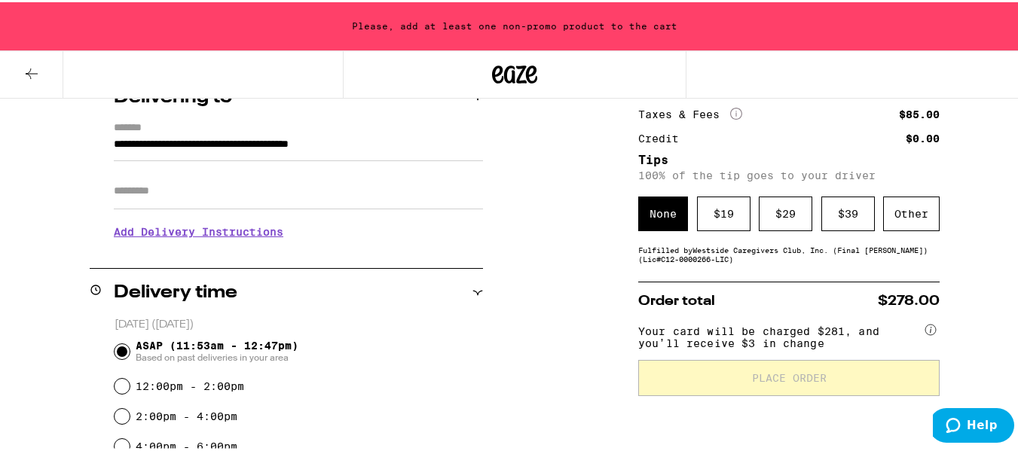
scroll to position [199, 0]
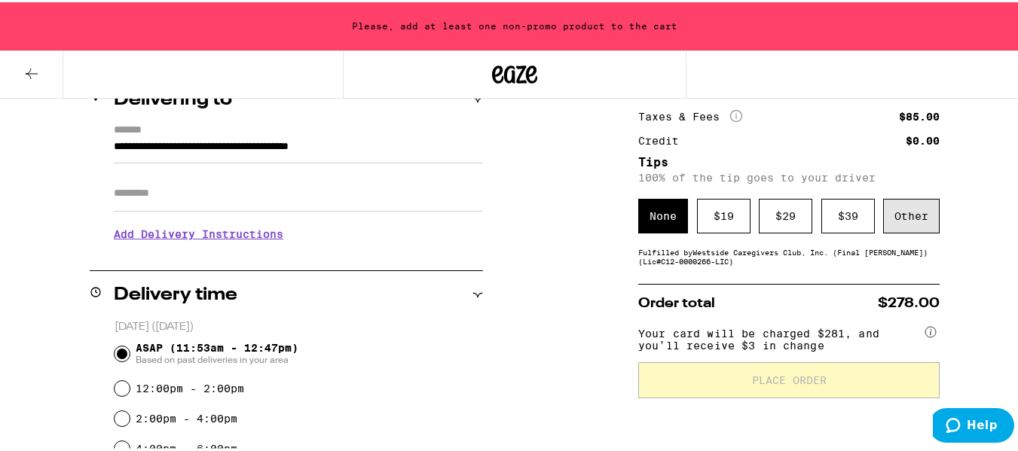
click at [903, 208] on div "Other" at bounding box center [911, 214] width 57 height 35
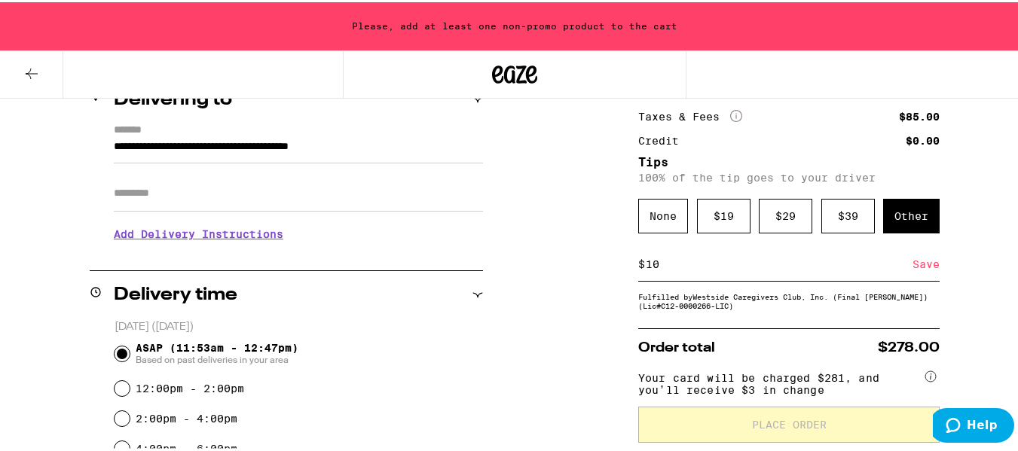
type input "10"
click at [919, 267] on div "Save" at bounding box center [925, 262] width 27 height 33
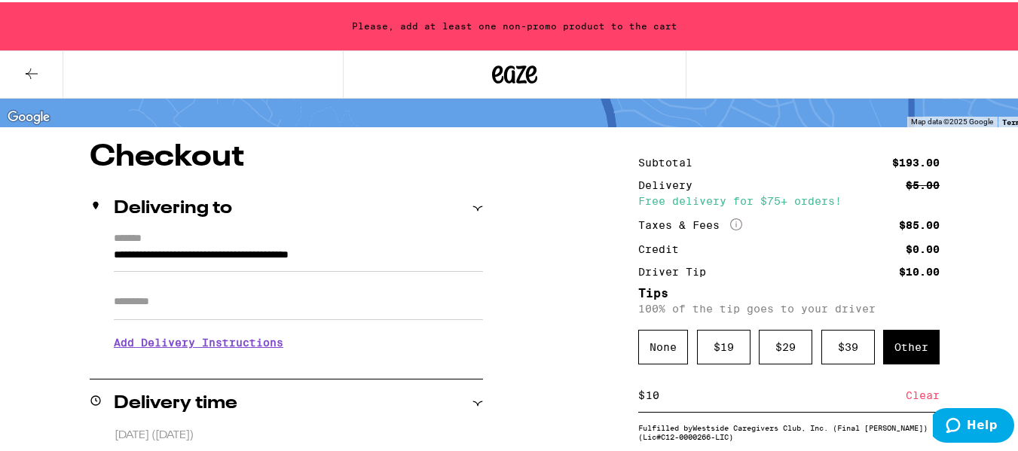
scroll to position [98, 0]
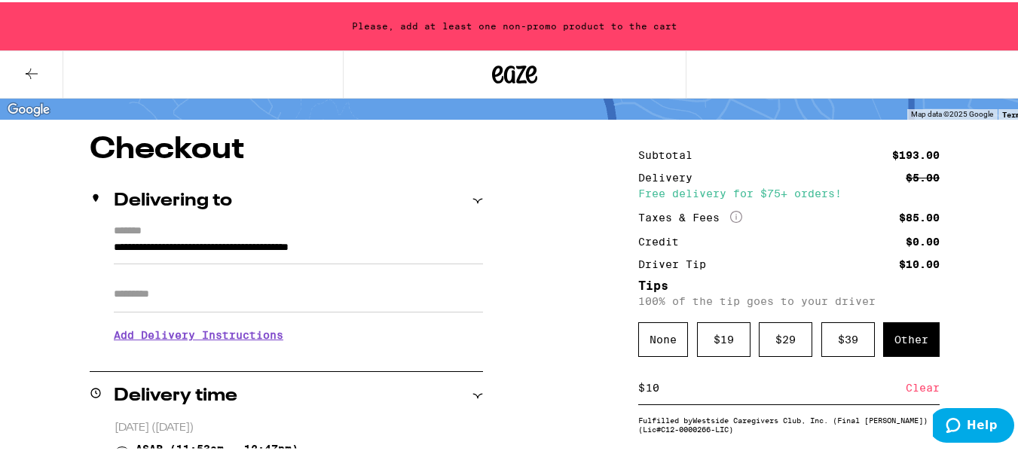
click at [30, 70] on icon at bounding box center [32, 72] width 18 height 18
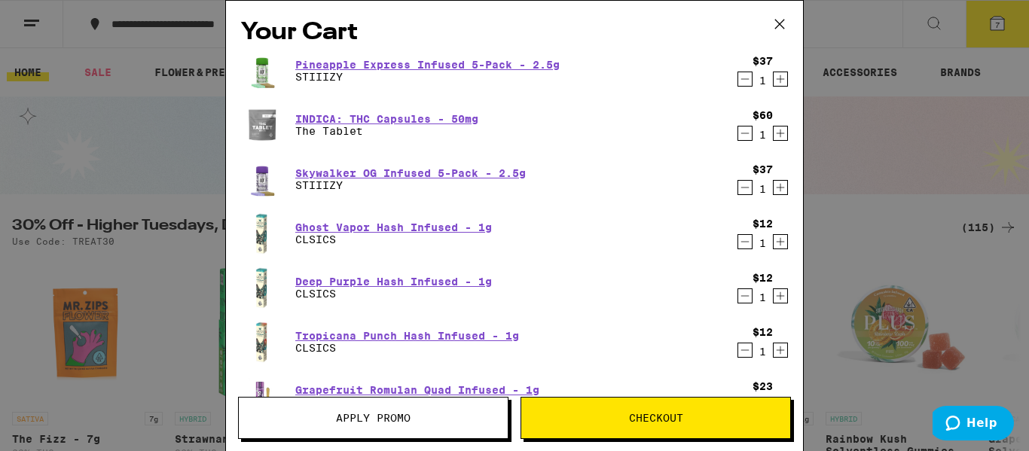
click at [359, 414] on span "Apply Promo" at bounding box center [373, 418] width 75 height 11
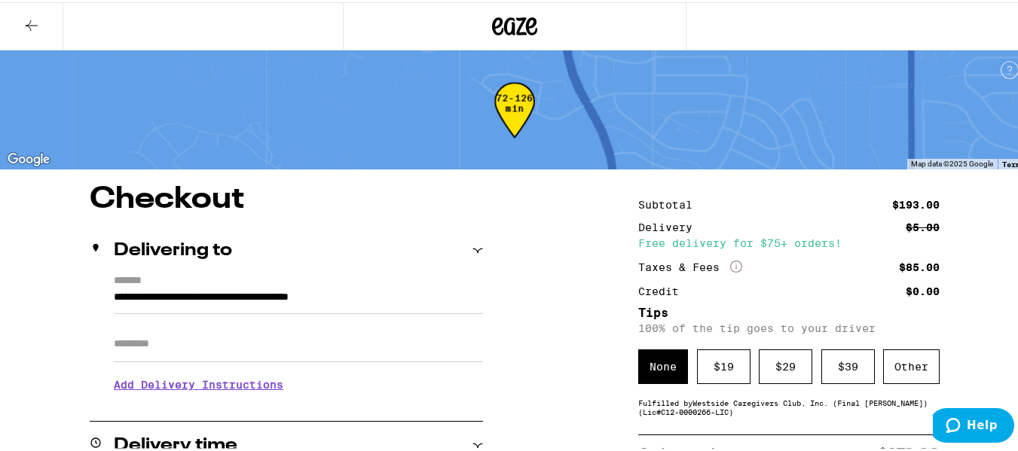
click at [30, 23] on icon at bounding box center [32, 23] width 12 height 11
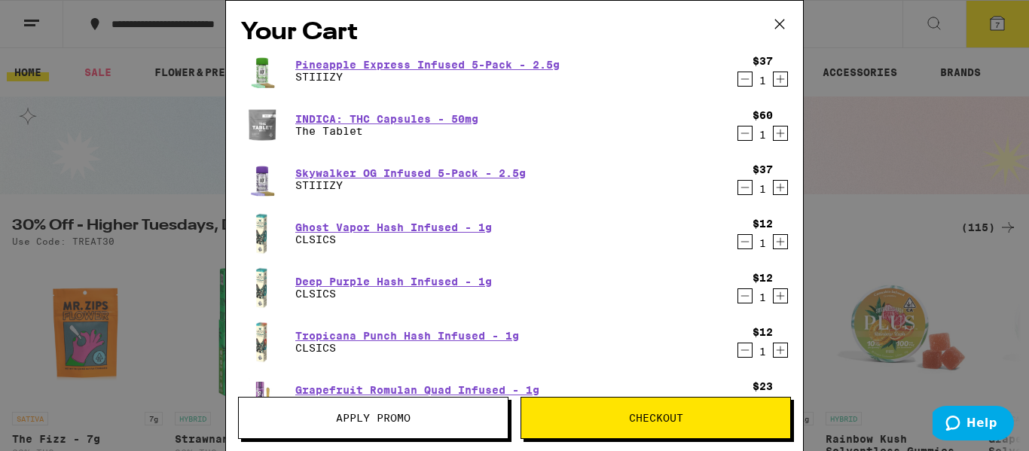
click at [350, 420] on span "Apply Promo" at bounding box center [373, 418] width 75 height 11
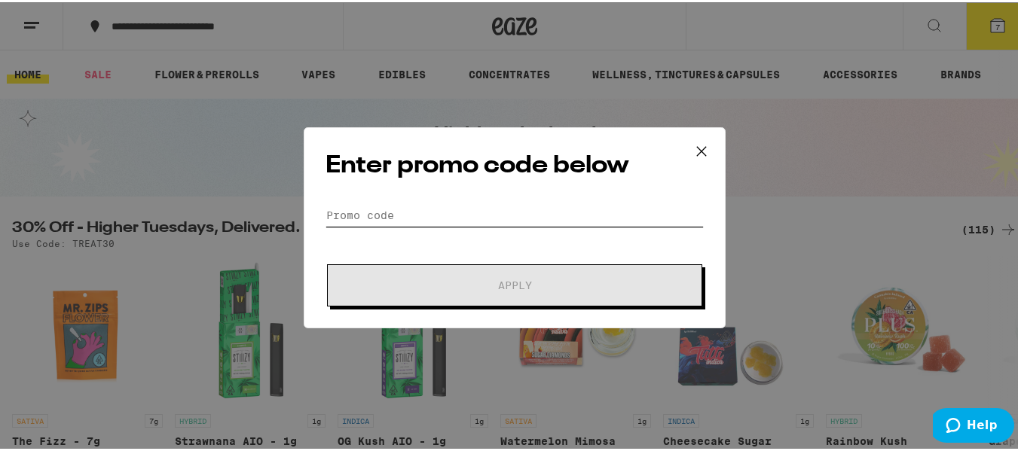
click at [350, 212] on input "Promo Code" at bounding box center [514, 213] width 378 height 23
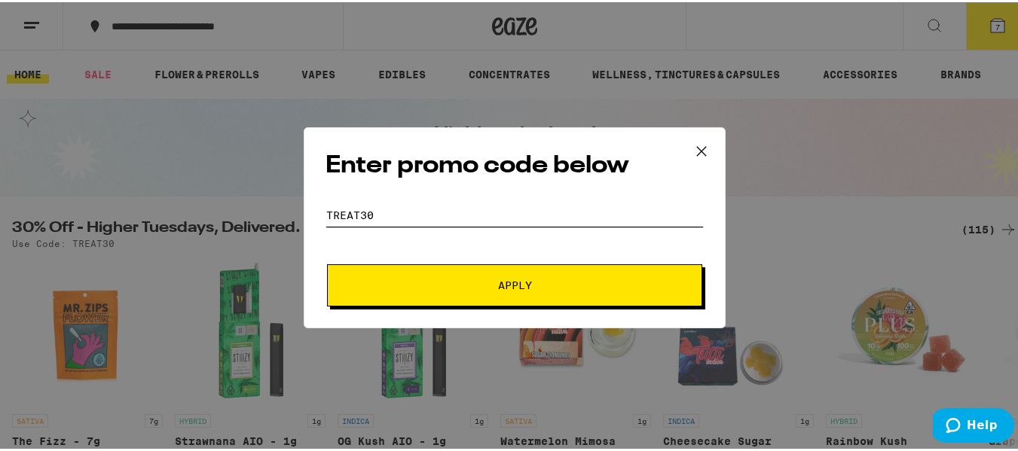
type input "TREAT30"
click at [477, 280] on span "Apply" at bounding box center [514, 283] width 271 height 11
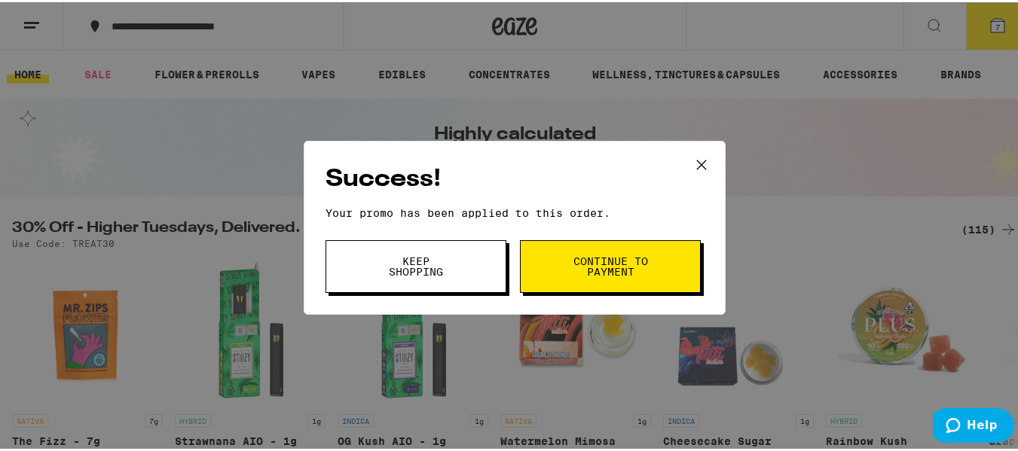
click at [575, 269] on span "Continue to payment" at bounding box center [610, 264] width 77 height 21
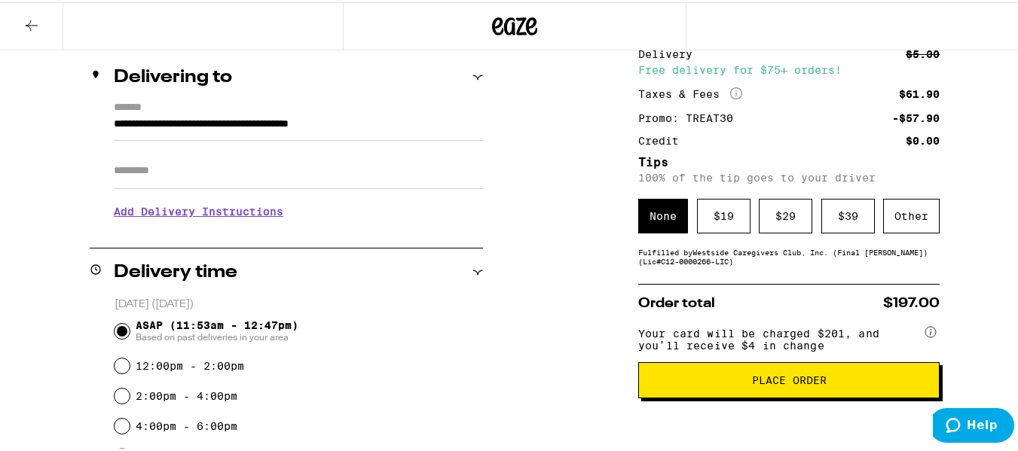
scroll to position [174, 0]
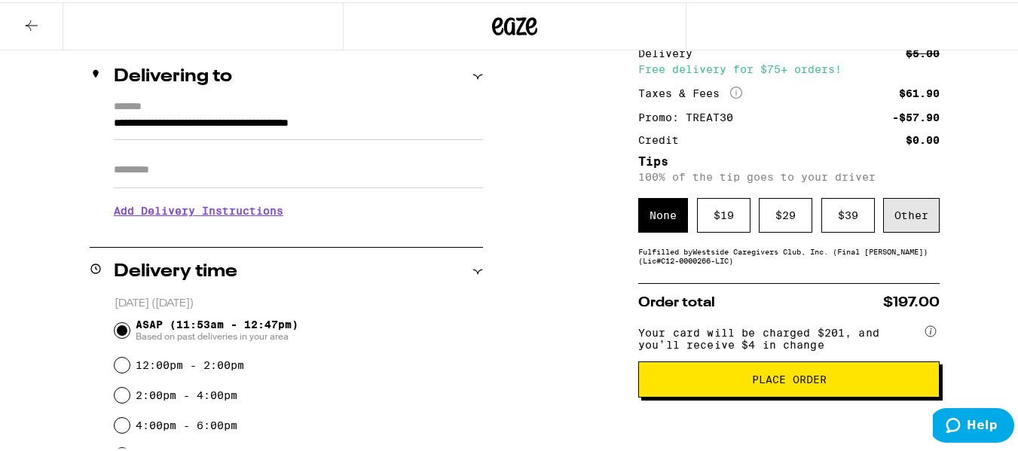
click at [905, 215] on div "Other" at bounding box center [911, 213] width 57 height 35
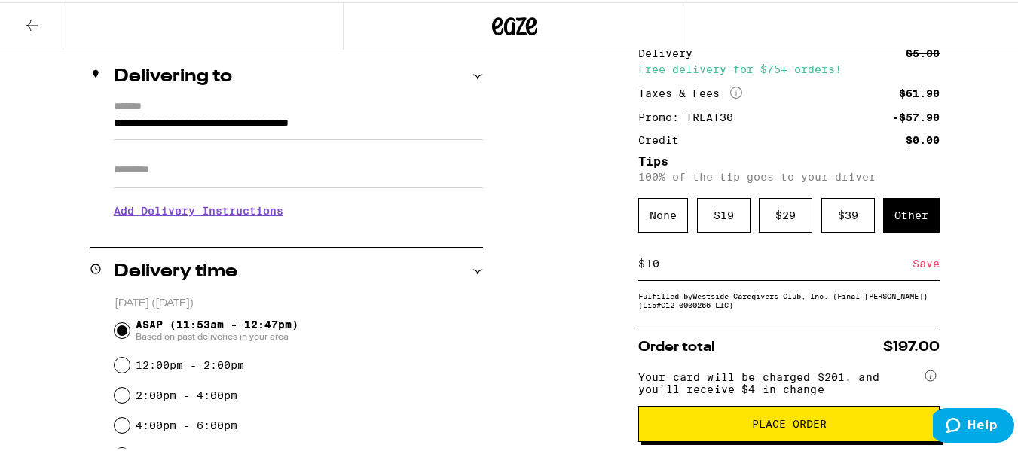
type input "10"
click at [918, 267] on div "Save" at bounding box center [925, 261] width 27 height 33
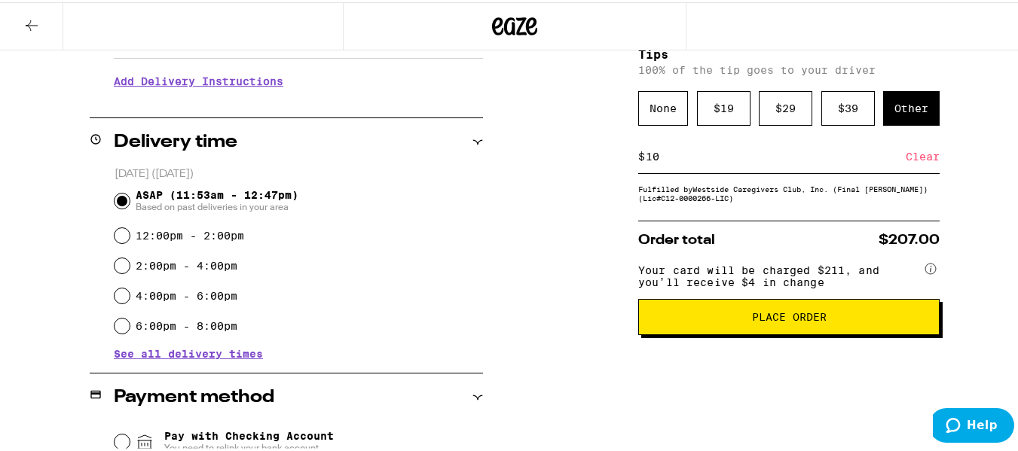
scroll to position [322, 0]
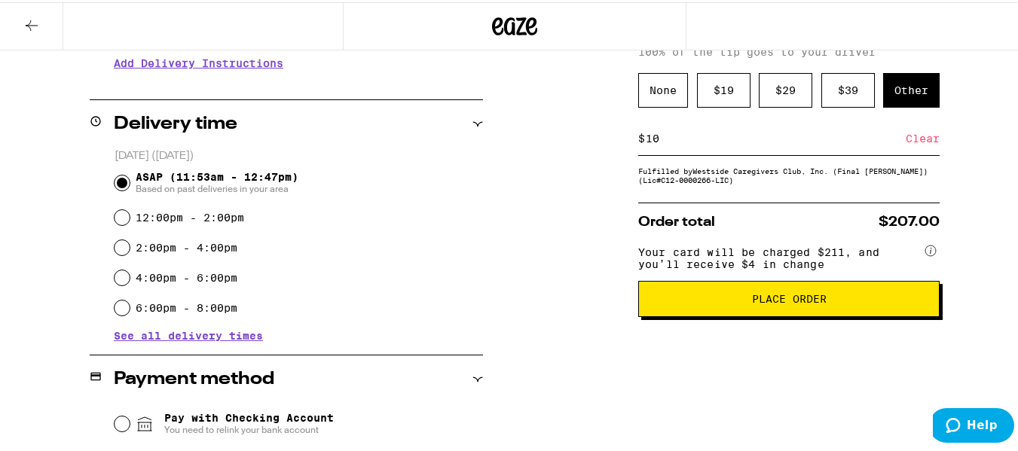
click at [835, 302] on span "Place Order" at bounding box center [789, 297] width 276 height 11
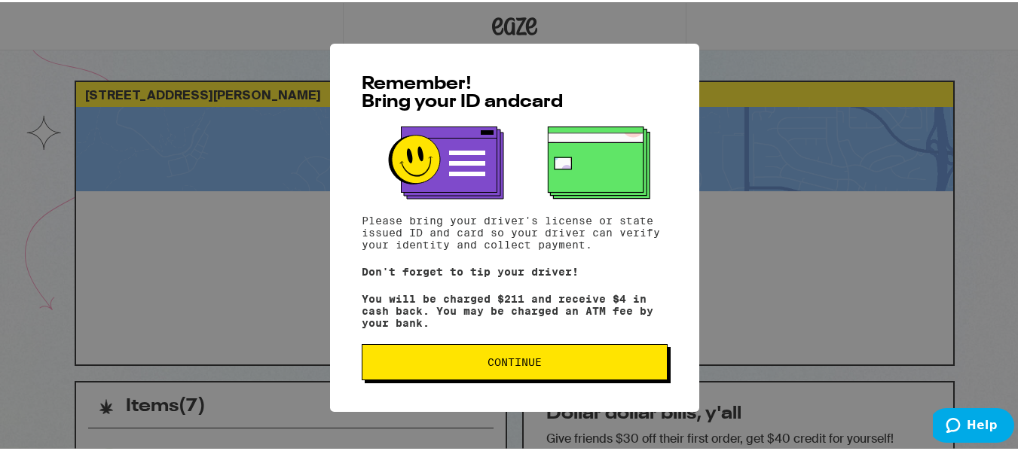
click at [529, 365] on span "Continue" at bounding box center [514, 360] width 54 height 11
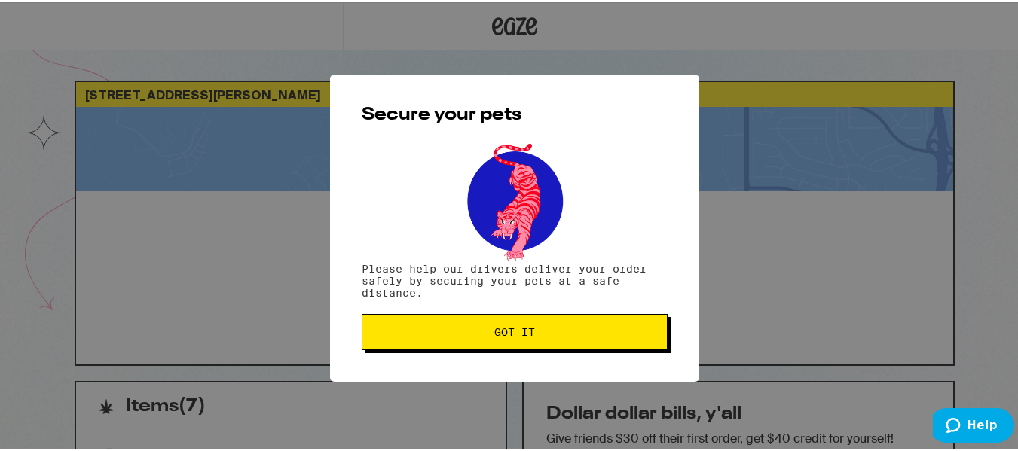
click at [521, 335] on span "Got it" at bounding box center [514, 330] width 41 height 11
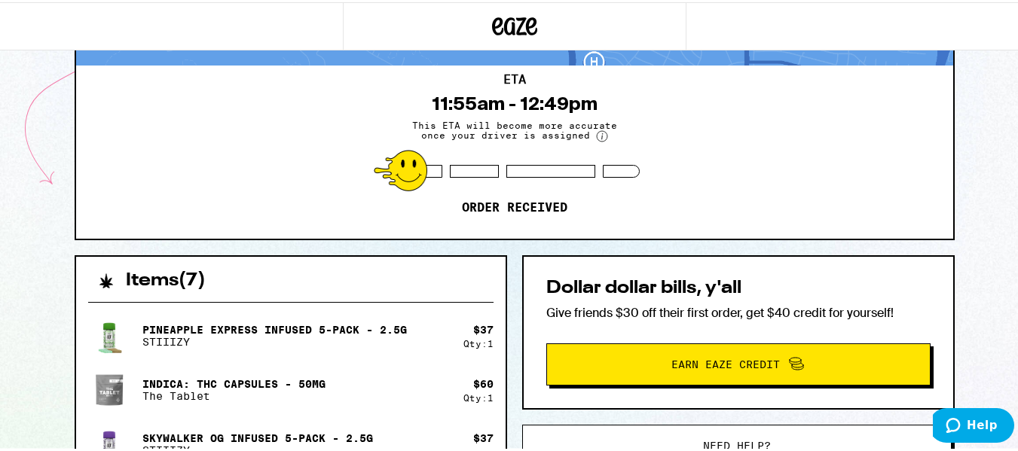
scroll to position [120, 0]
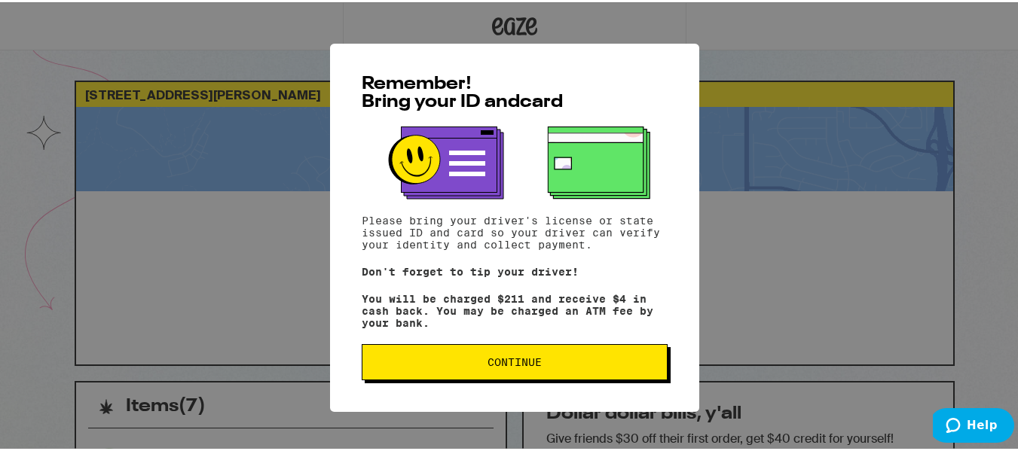
click at [521, 363] on span "Continue" at bounding box center [514, 360] width 54 height 11
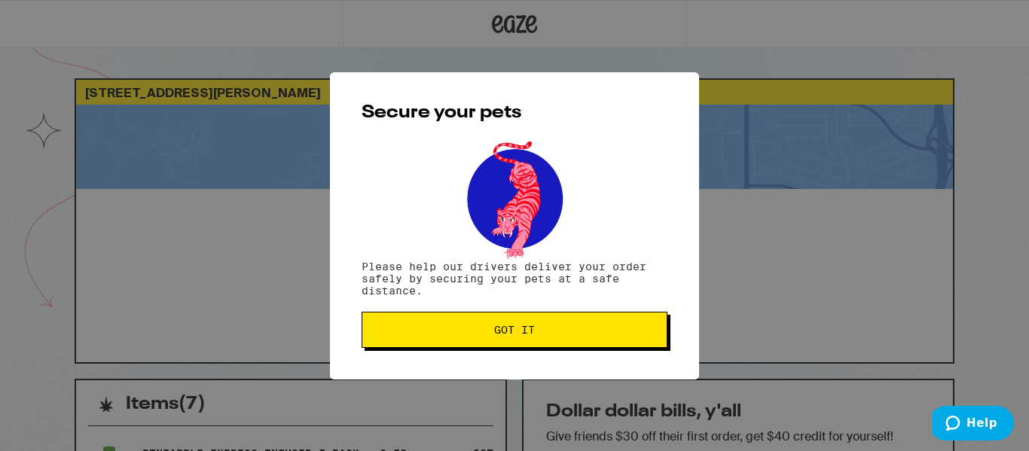
click at [512, 331] on span "Got it" at bounding box center [514, 330] width 41 height 11
